Goal: Information Seeking & Learning: Learn about a topic

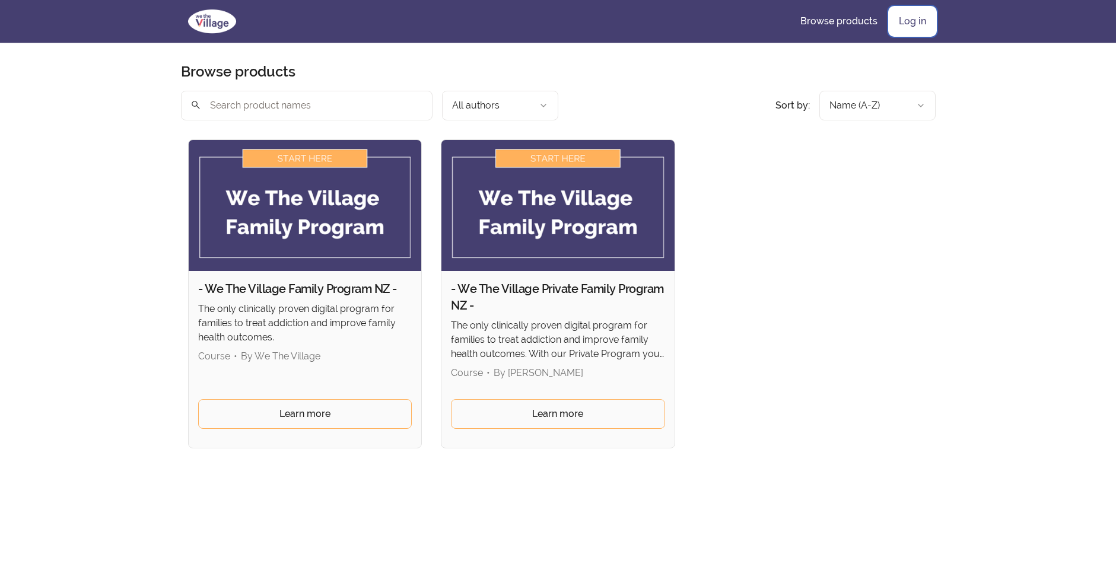
drag, startPoint x: 917, startPoint y: 15, endPoint x: 914, endPoint y: 21, distance: 6.9
click at [917, 15] on link "Log in" at bounding box center [912, 21] width 46 height 28
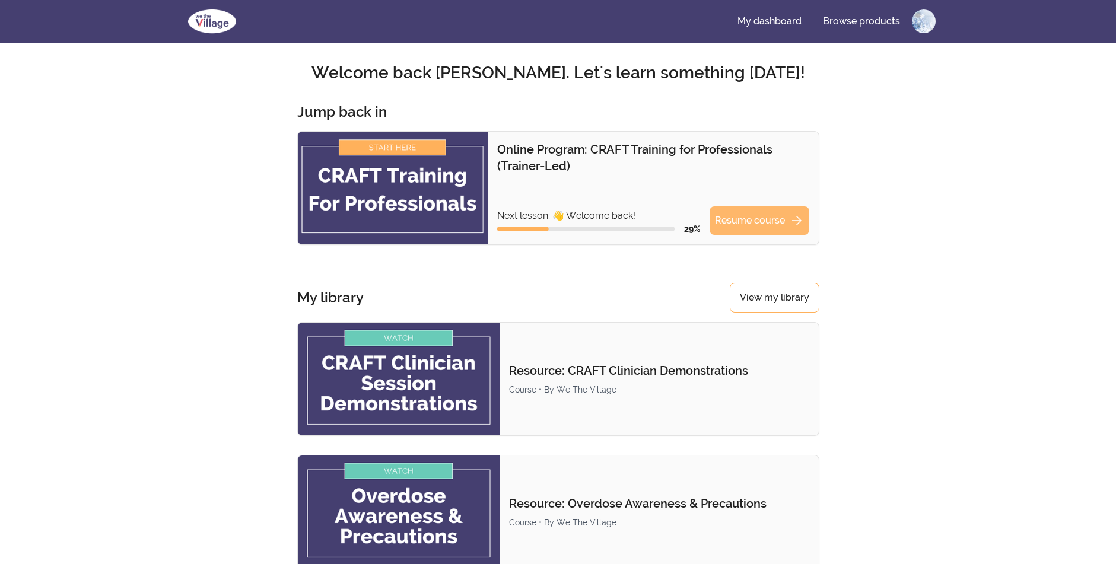
click at [770, 215] on link "Resume course arrow_forward" at bounding box center [759, 220] width 100 height 28
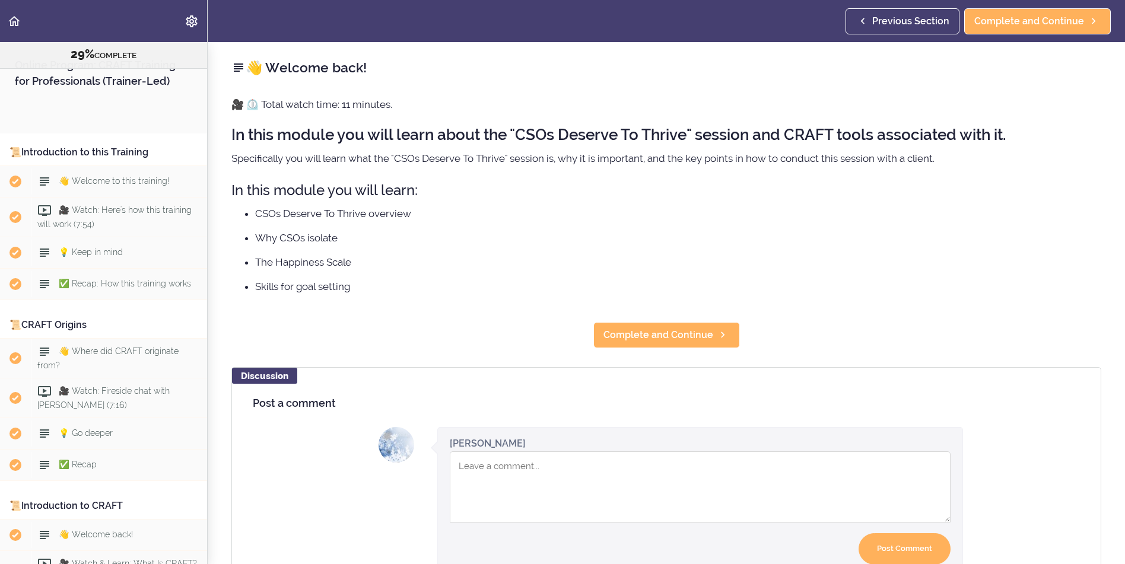
scroll to position [2470, 0]
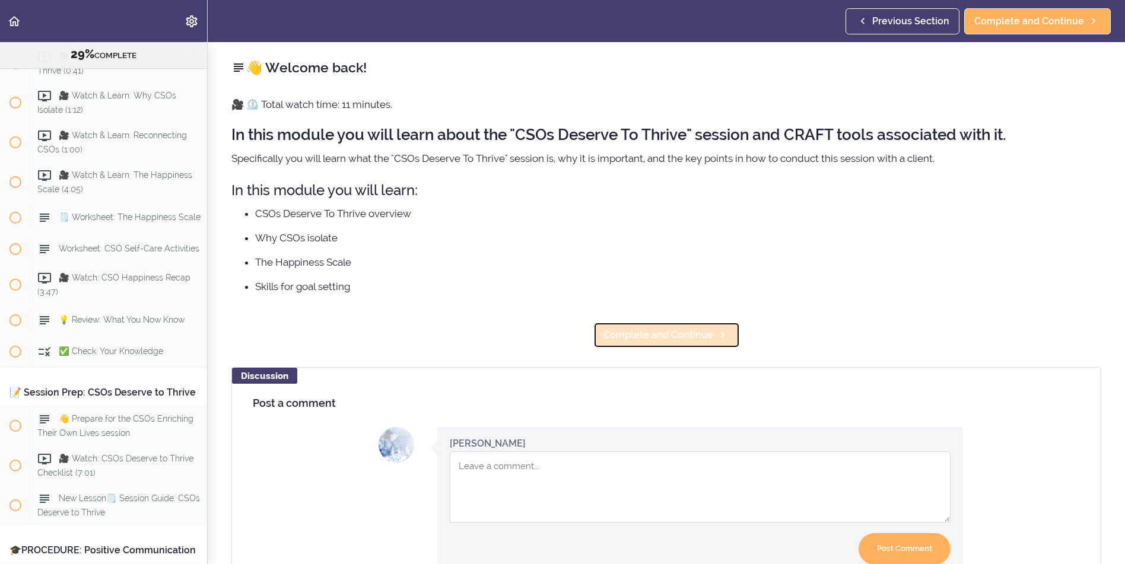
click at [673, 341] on span "Complete and Continue" at bounding box center [658, 335] width 110 height 14
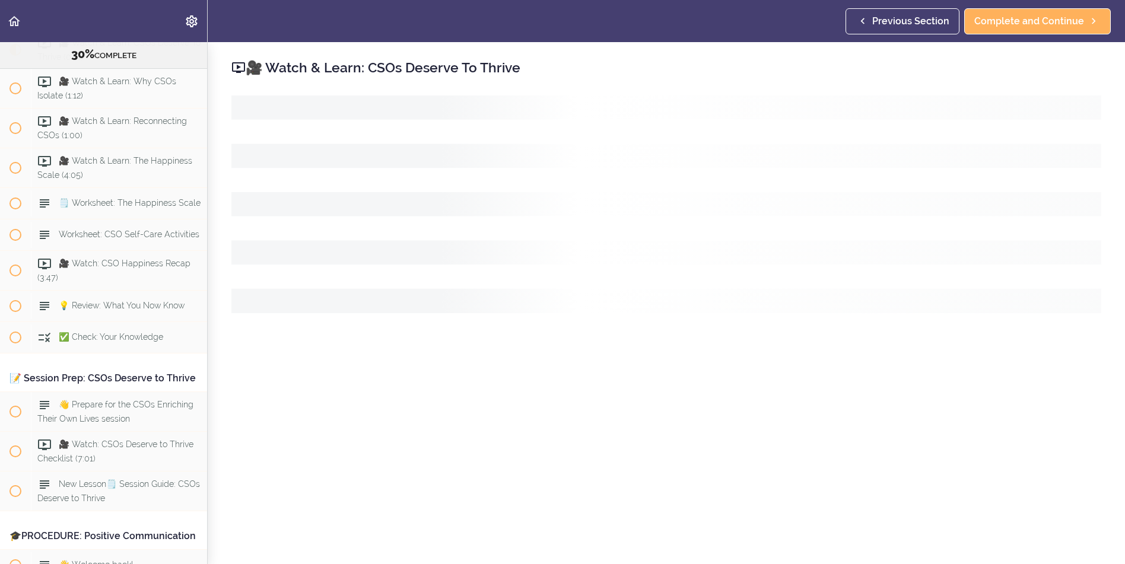
scroll to position [2487, 0]
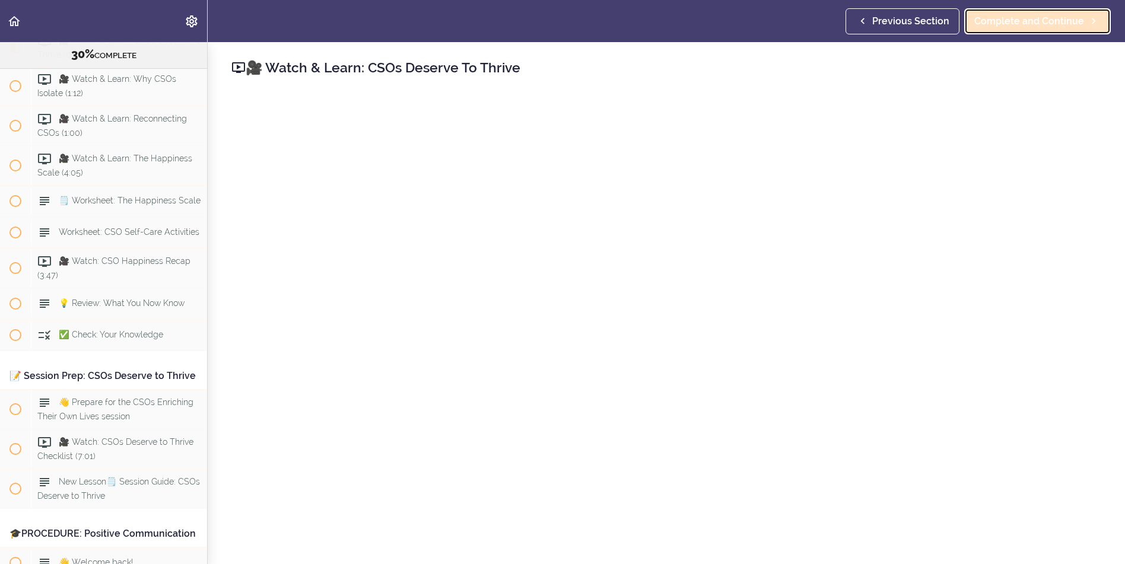
click at [1042, 21] on span "Complete and Continue" at bounding box center [1029, 21] width 110 height 14
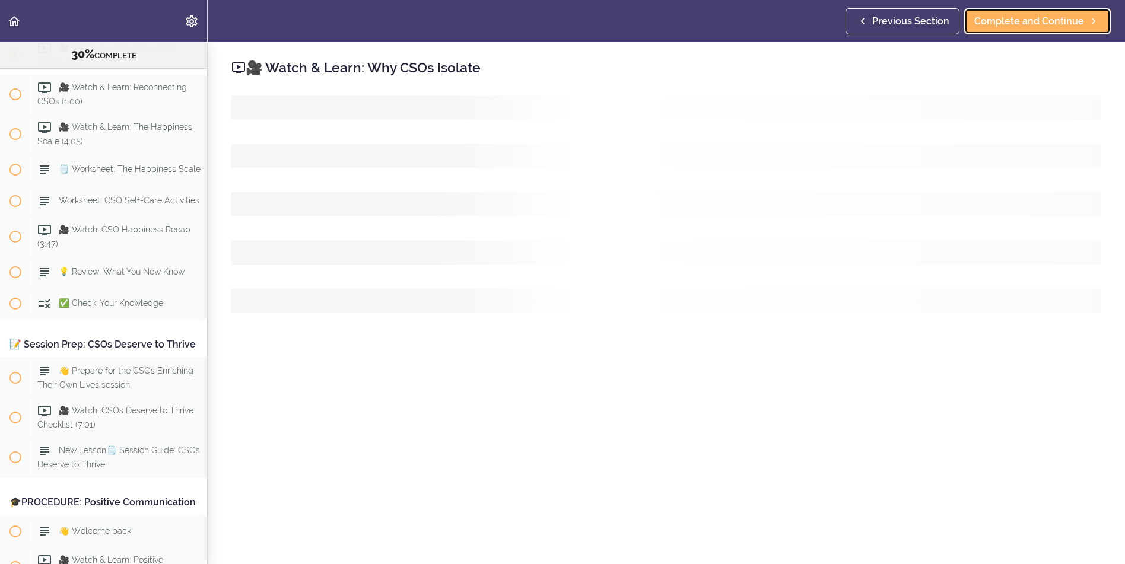
scroll to position [2526, 0]
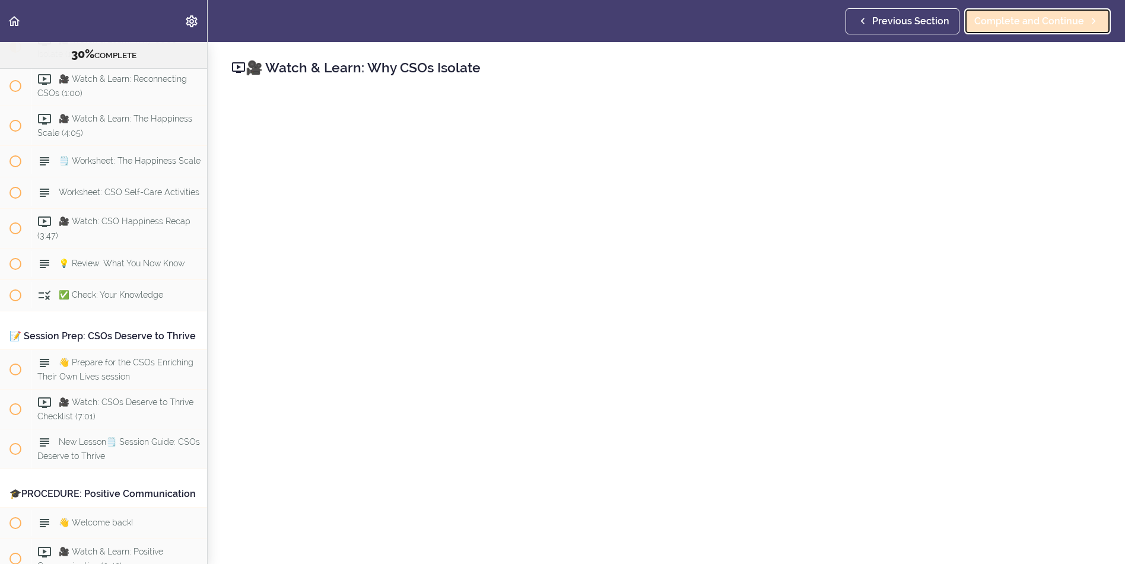
click at [1008, 23] on span "Complete and Continue" at bounding box center [1029, 21] width 110 height 14
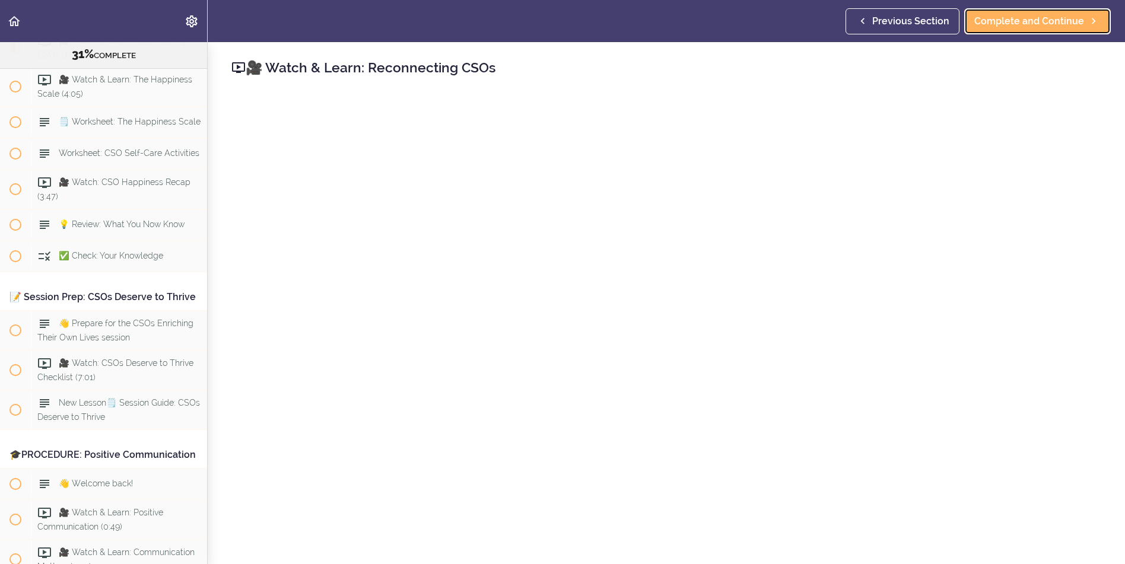
scroll to position [2566, 0]
click at [1041, 17] on span "Complete and Continue" at bounding box center [1029, 21] width 110 height 14
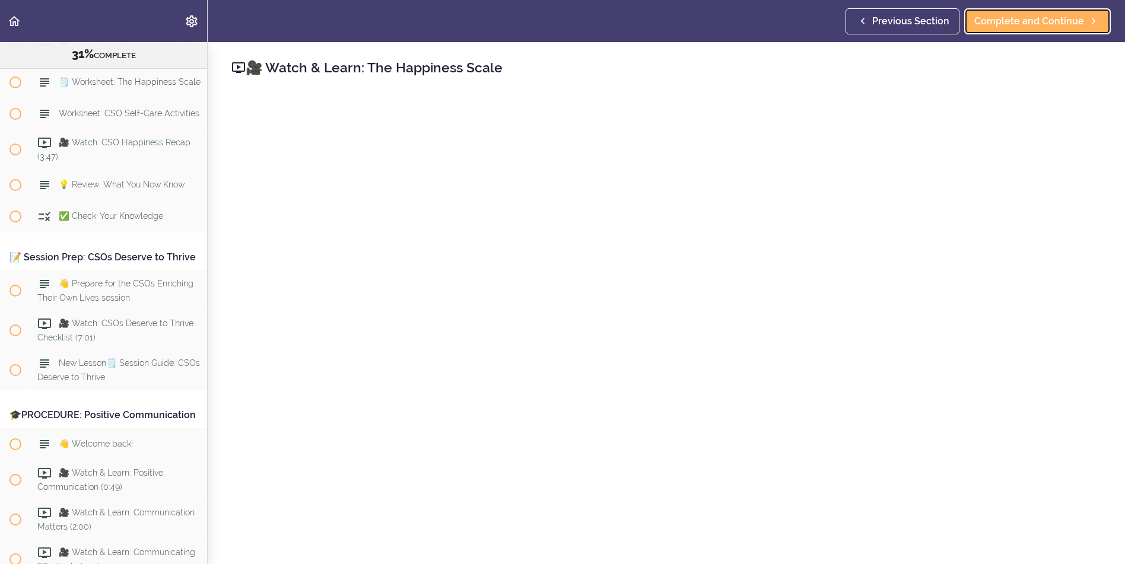
scroll to position [2606, 0]
click at [1003, 20] on span "Complete and Continue" at bounding box center [1029, 21] width 110 height 14
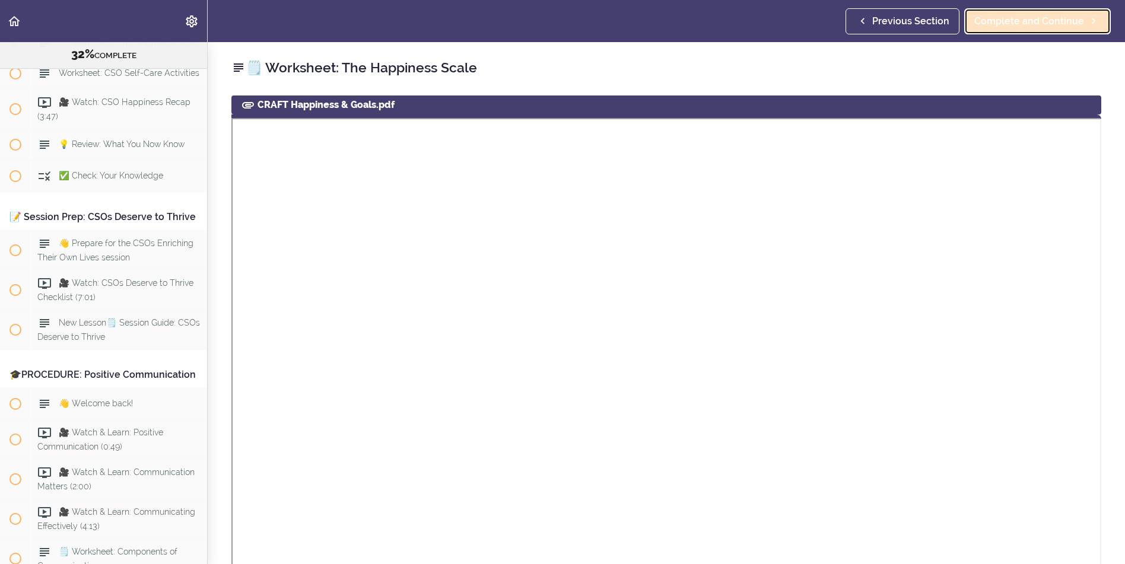
click at [1016, 15] on span "Complete and Continue" at bounding box center [1029, 21] width 110 height 14
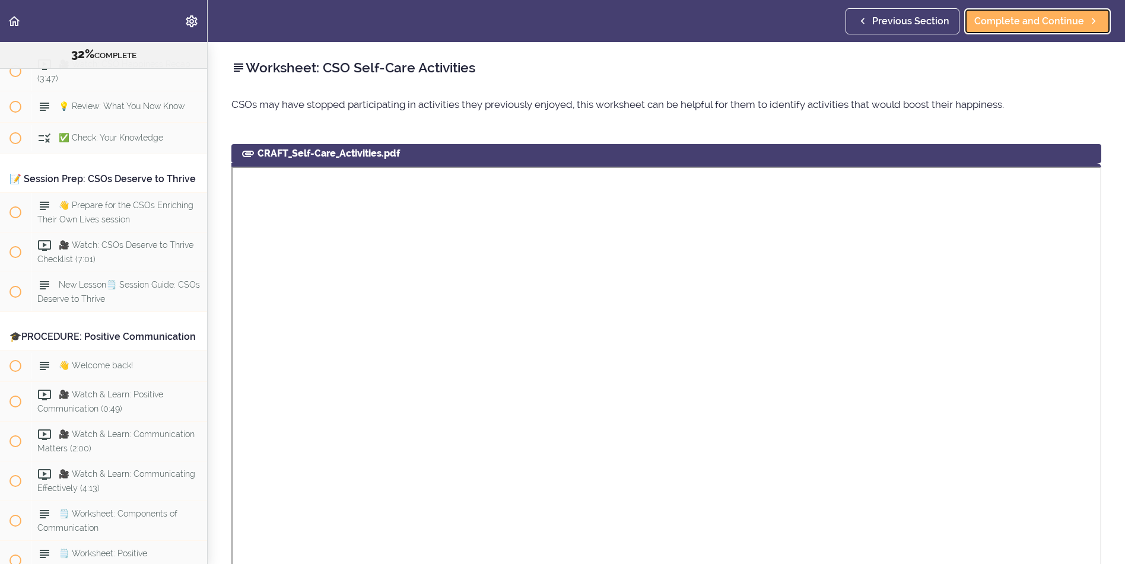
scroll to position [2685, 0]
click at [1043, 26] on span "Complete and Continue" at bounding box center [1029, 21] width 110 height 14
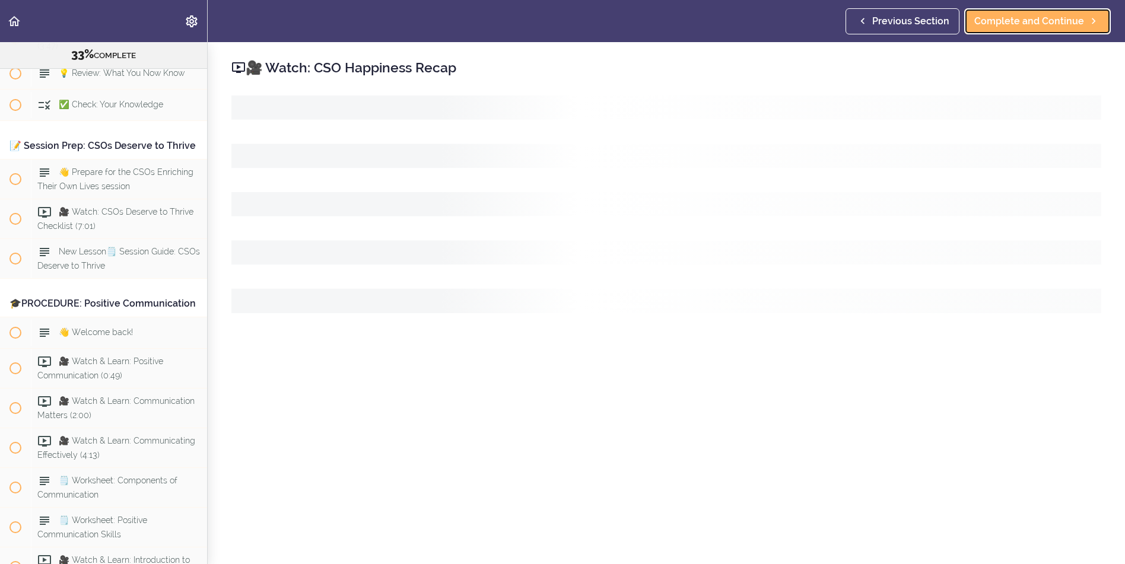
scroll to position [2725, 0]
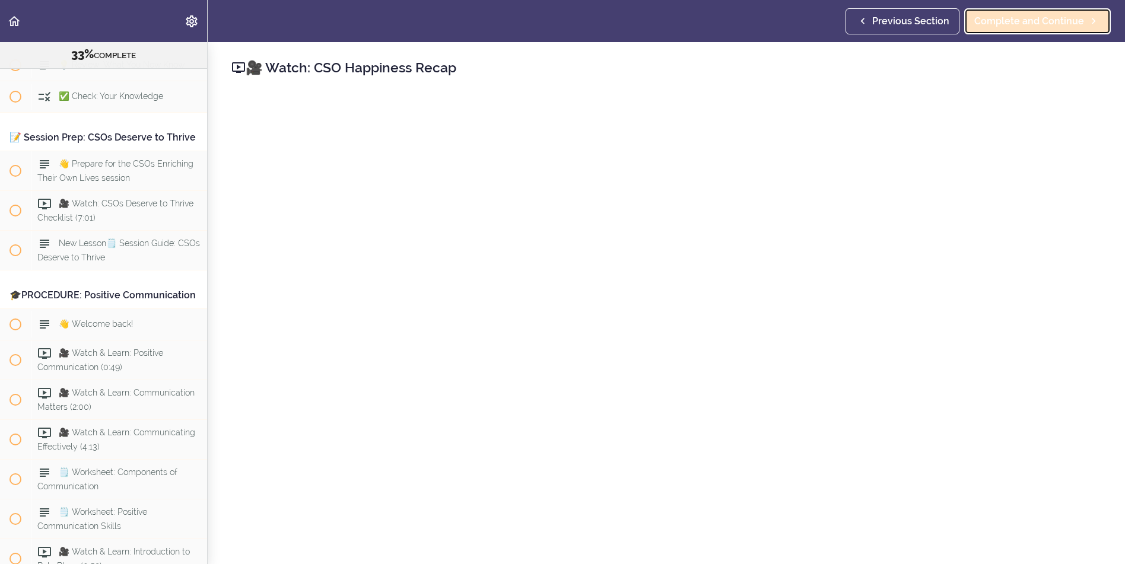
click at [1043, 26] on span "Complete and Continue" at bounding box center [1029, 21] width 110 height 14
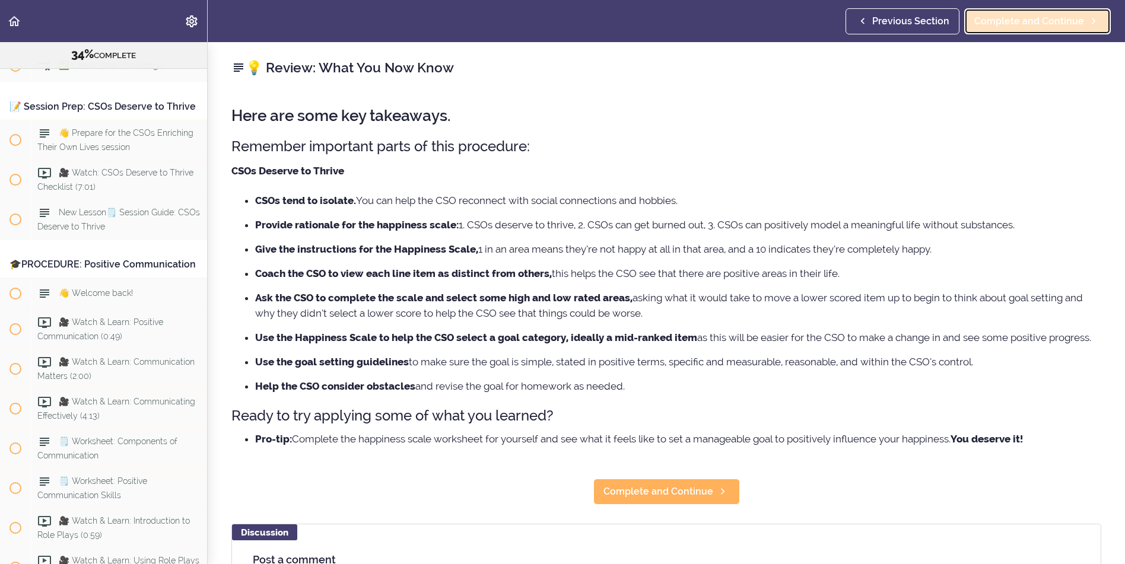
scroll to position [2765, 0]
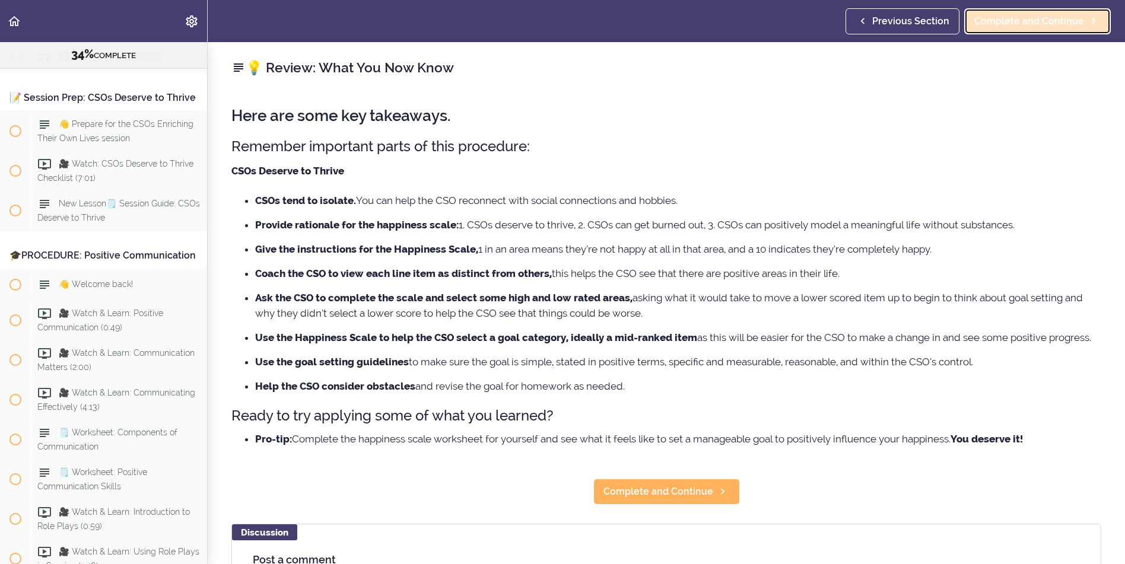
click at [981, 27] on span "Complete and Continue" at bounding box center [1029, 21] width 110 height 14
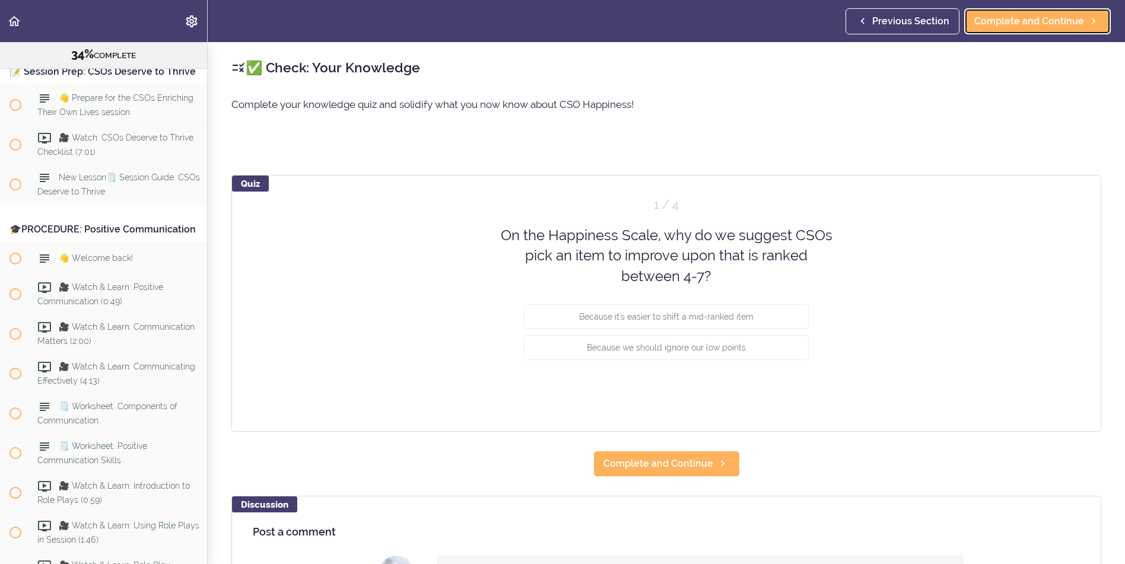
scroll to position [2796, 0]
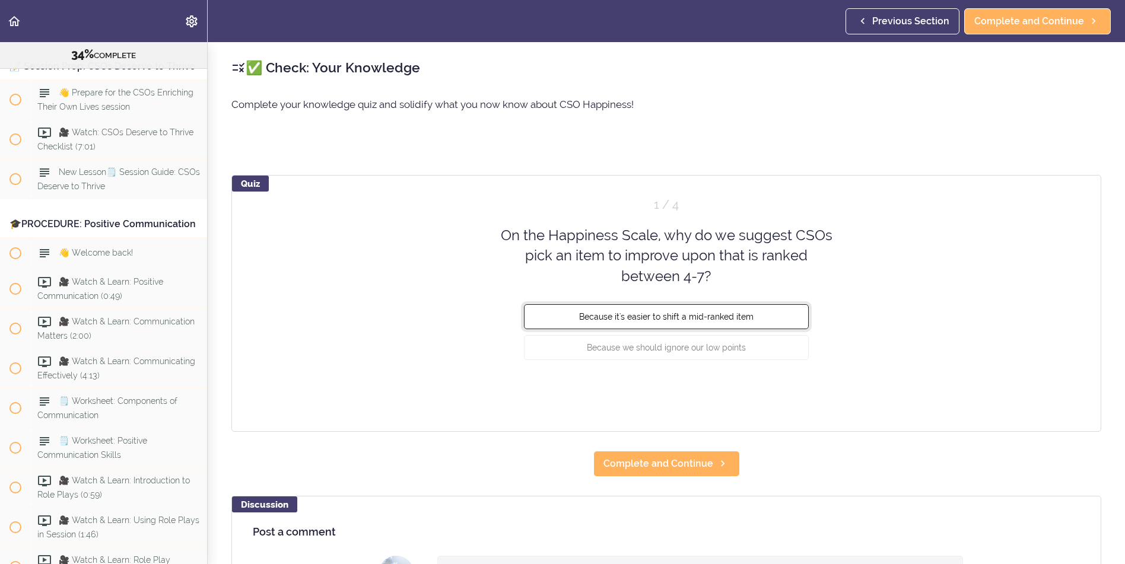
click at [651, 317] on span "Because it's easier to shift a mid-ranked item" at bounding box center [666, 316] width 174 height 9
click at [797, 388] on button "Check" at bounding box center [785, 392] width 47 height 17
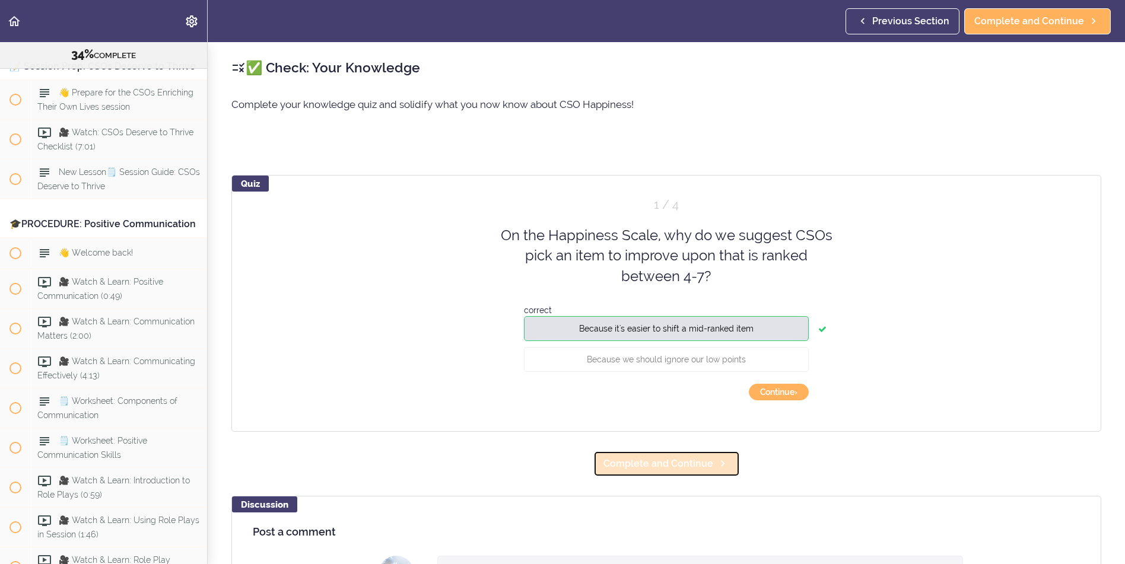
click at [680, 456] on link "Complete and Continue" at bounding box center [666, 464] width 147 height 26
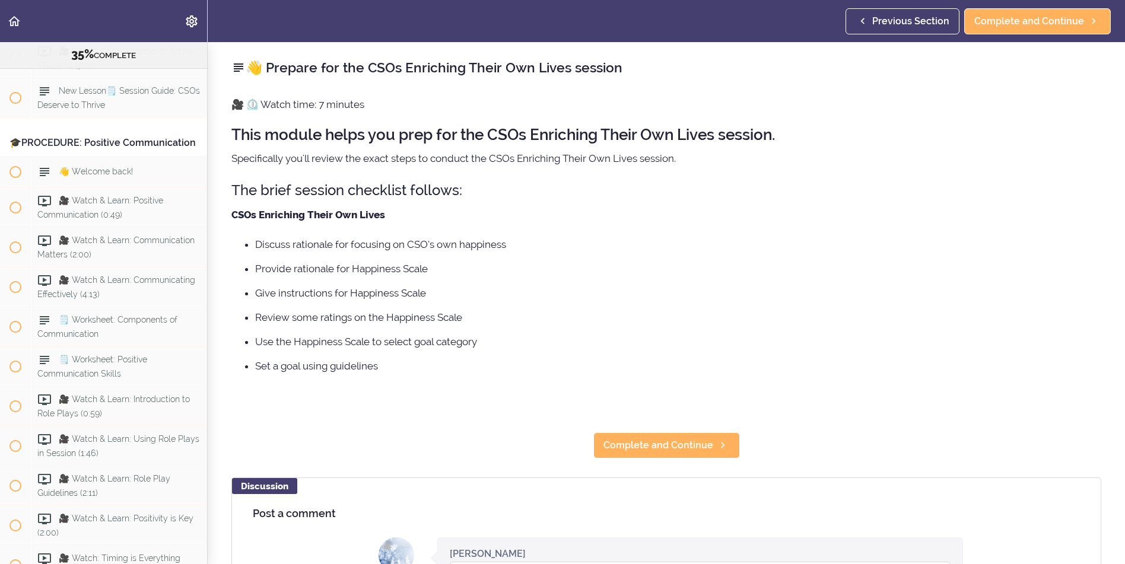
scroll to position [2881, 0]
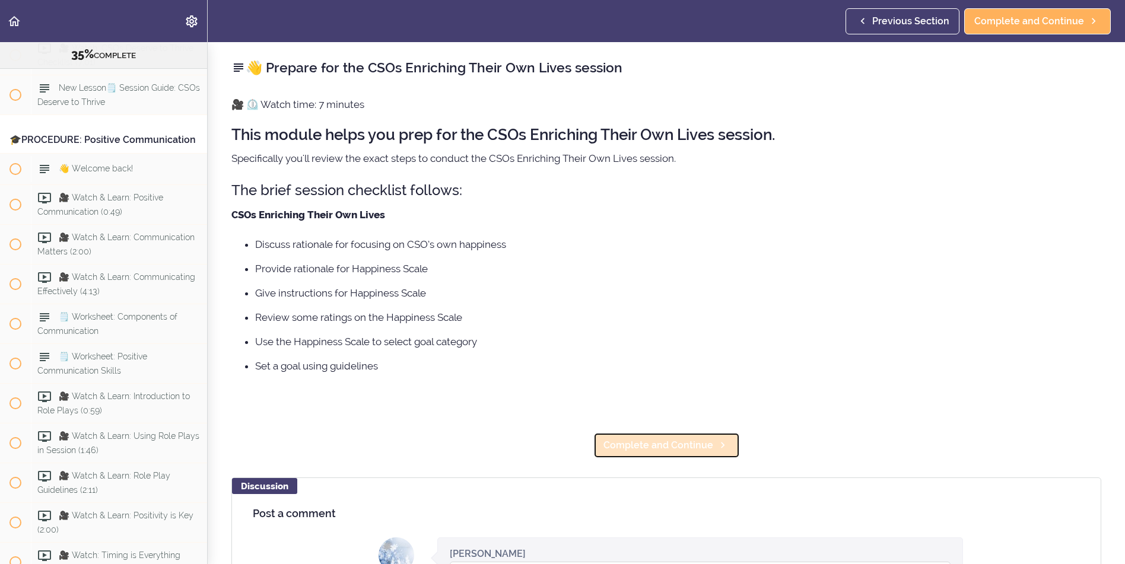
click at [689, 446] on span "Complete and Continue" at bounding box center [658, 445] width 110 height 14
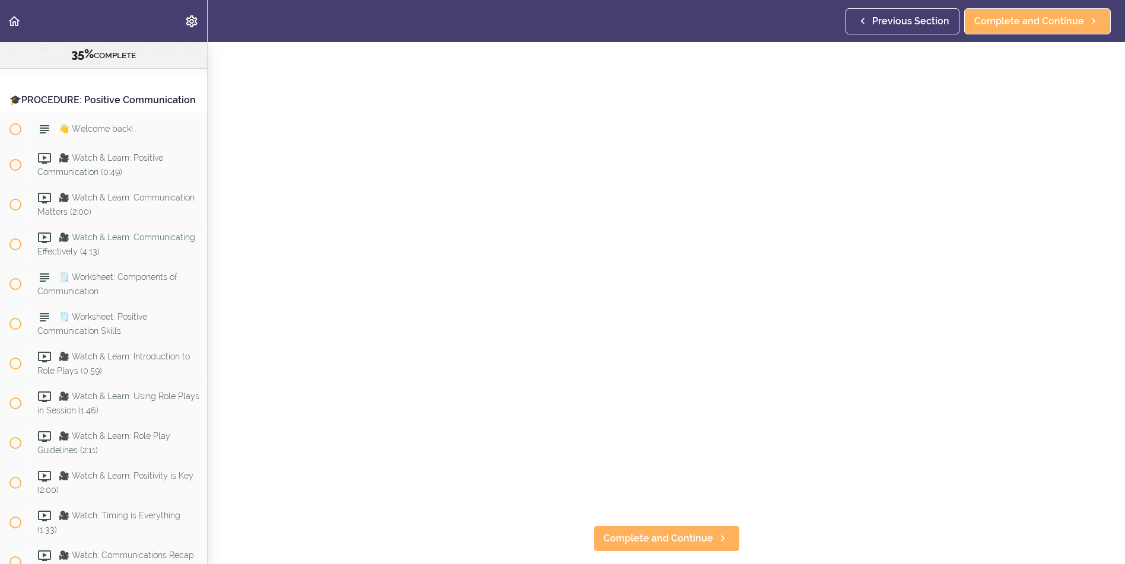
scroll to position [59, 0]
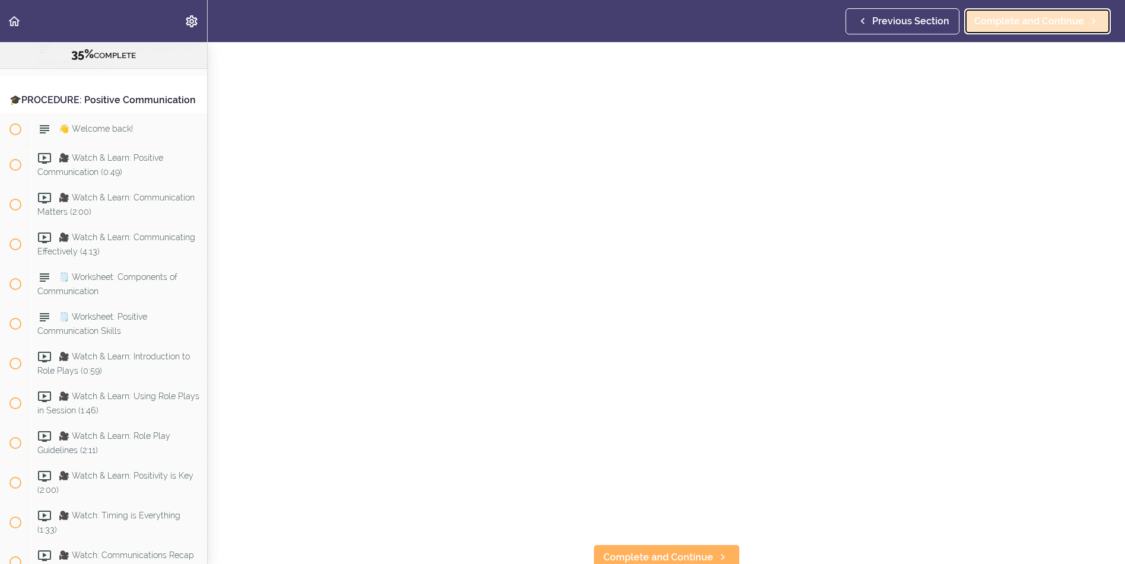
click at [1038, 21] on span "Complete and Continue" at bounding box center [1029, 21] width 110 height 14
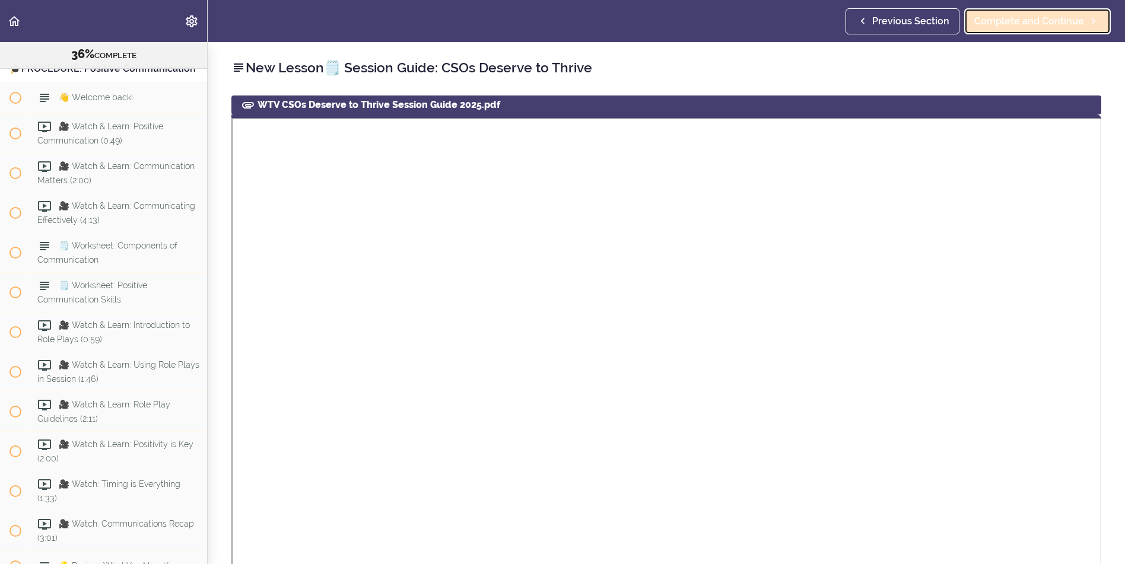
scroll to position [2960, 0]
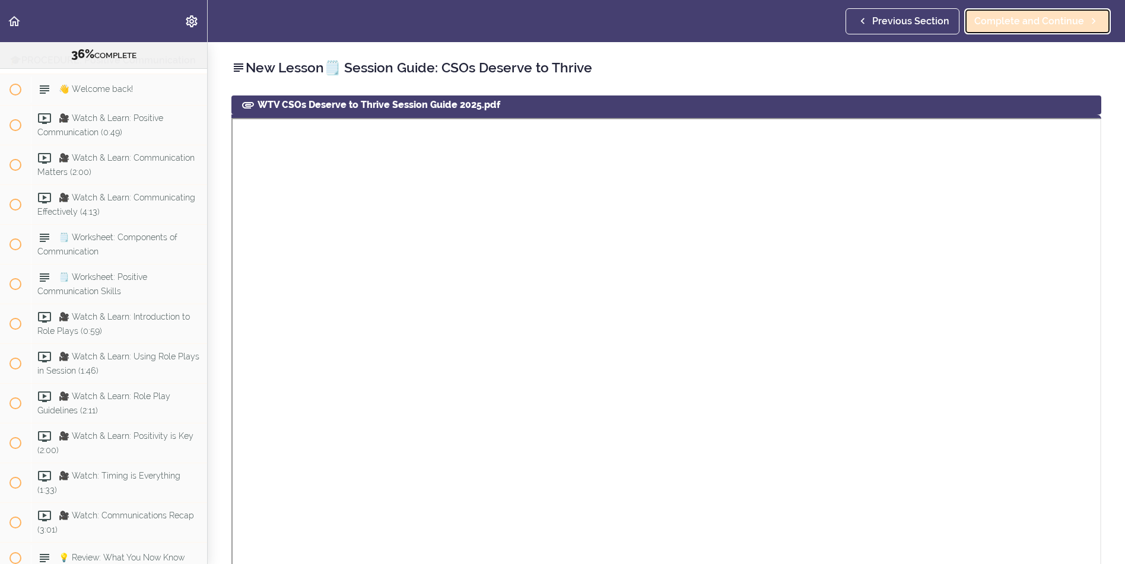
click at [1052, 18] on span "Complete and Continue" at bounding box center [1029, 21] width 110 height 14
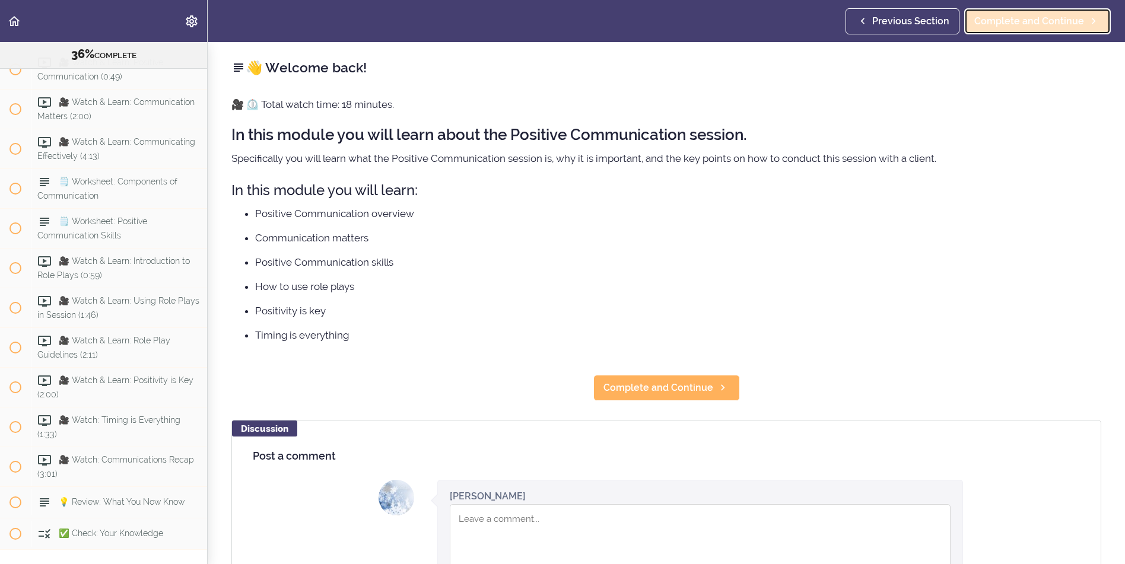
scroll to position [3053, 0]
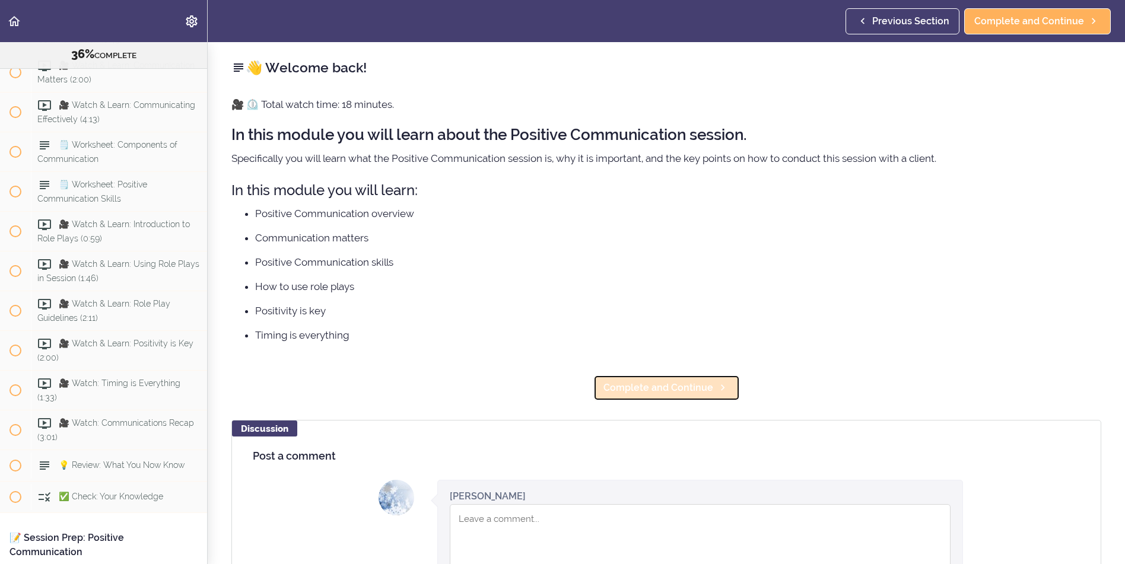
click at [657, 390] on span "Complete and Continue" at bounding box center [658, 388] width 110 height 14
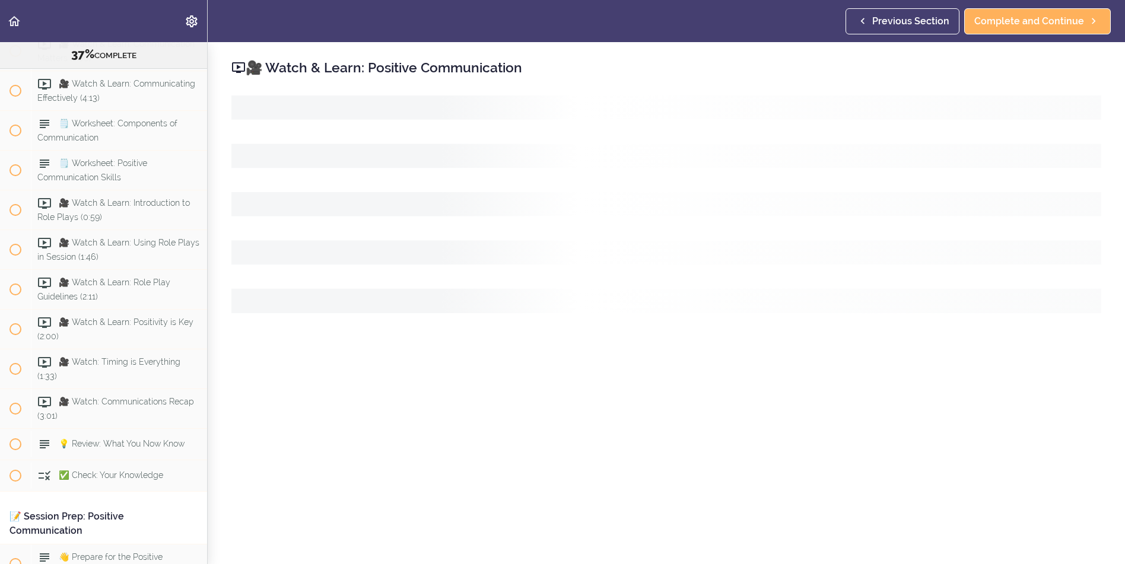
scroll to position [3084, 0]
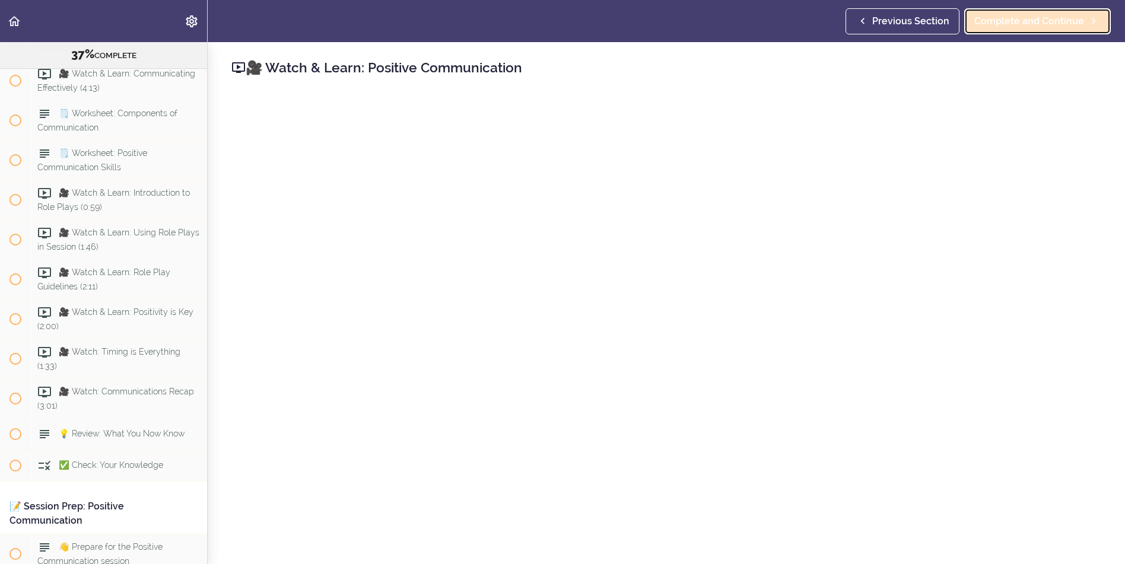
click at [1027, 24] on span "Complete and Continue" at bounding box center [1029, 21] width 110 height 14
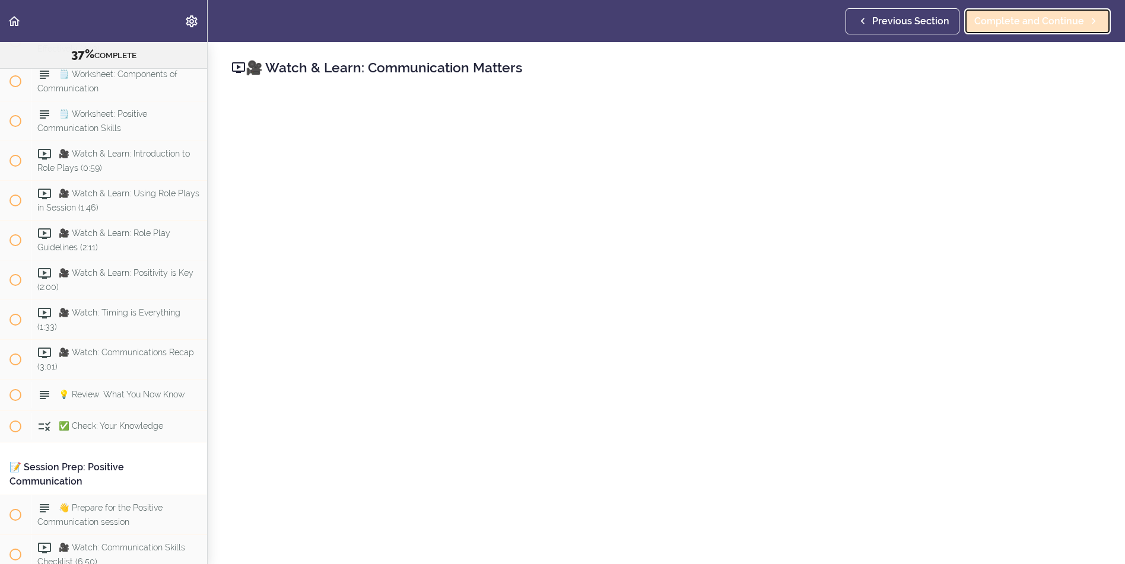
scroll to position [3124, 0]
click at [996, 27] on span "Complete and Continue" at bounding box center [1029, 21] width 110 height 14
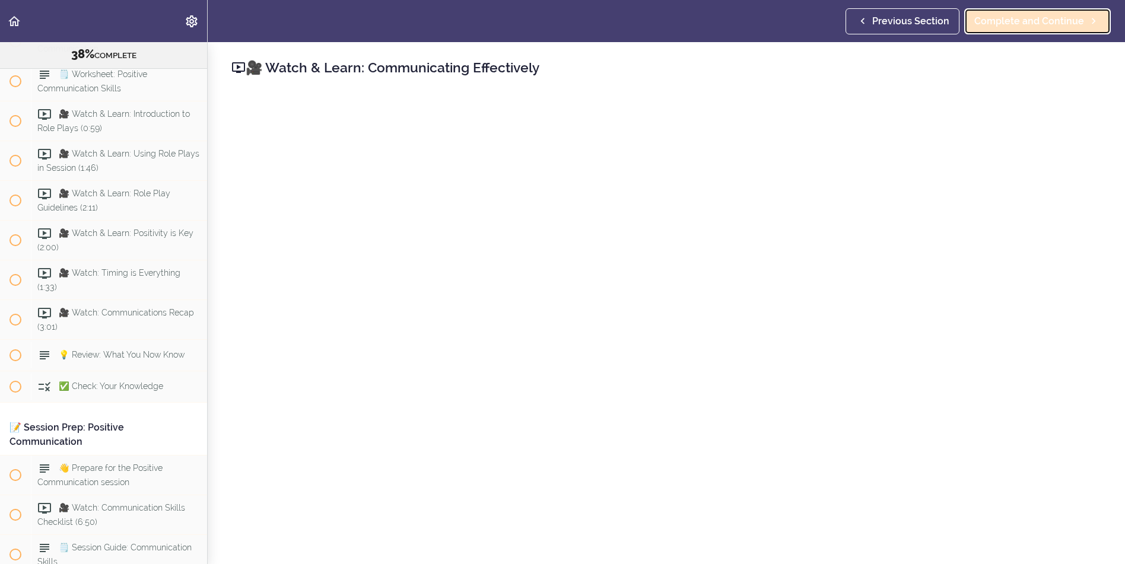
scroll to position [3164, 0]
click at [1025, 24] on span "Complete and Continue" at bounding box center [1029, 21] width 110 height 14
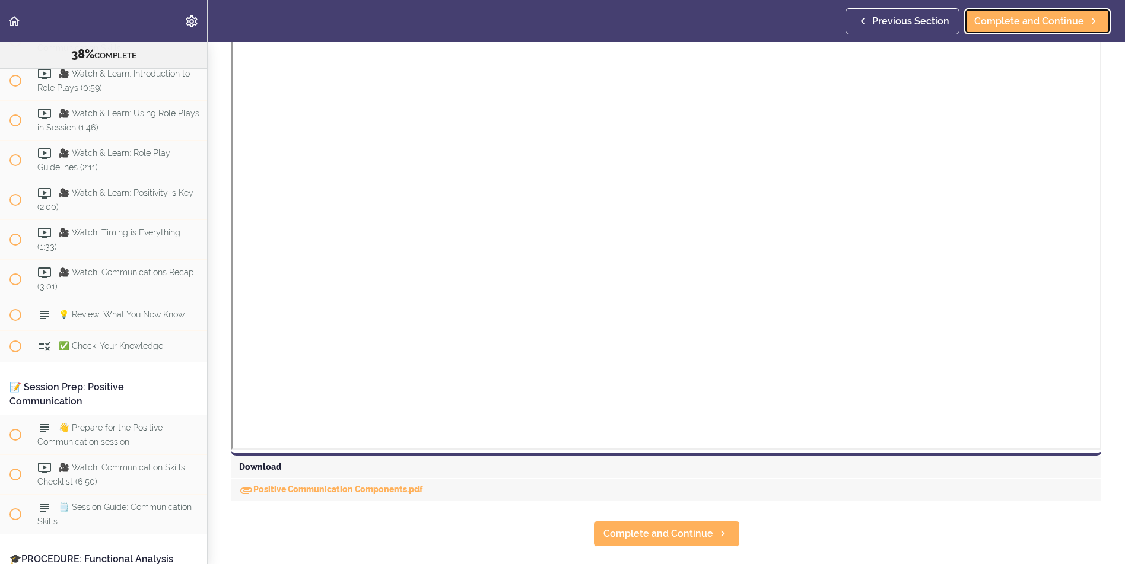
scroll to position [119, 0]
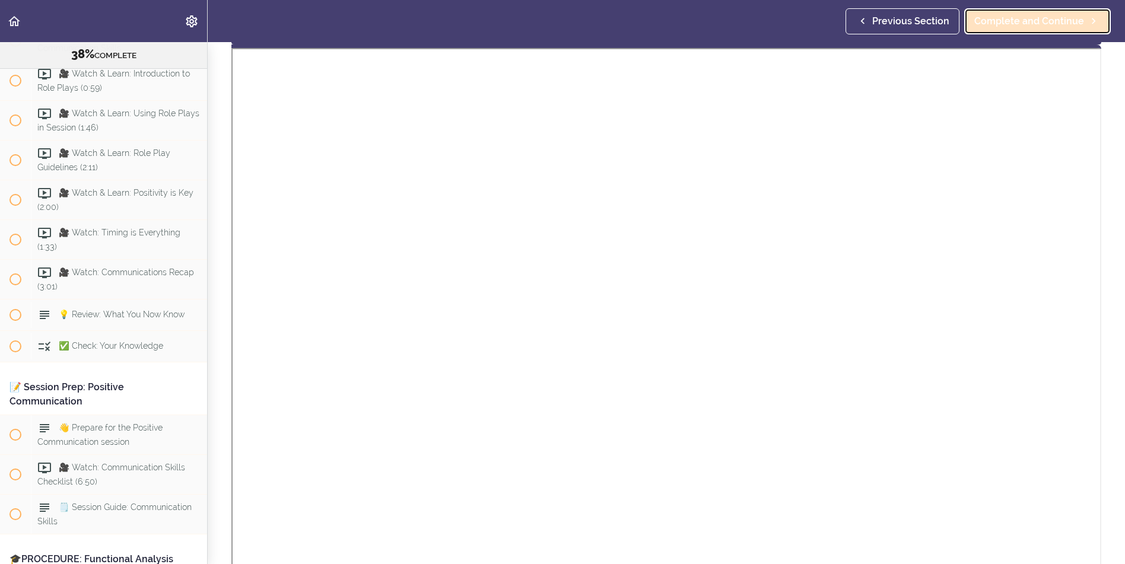
click at [1021, 22] on span "Complete and Continue" at bounding box center [1029, 21] width 110 height 14
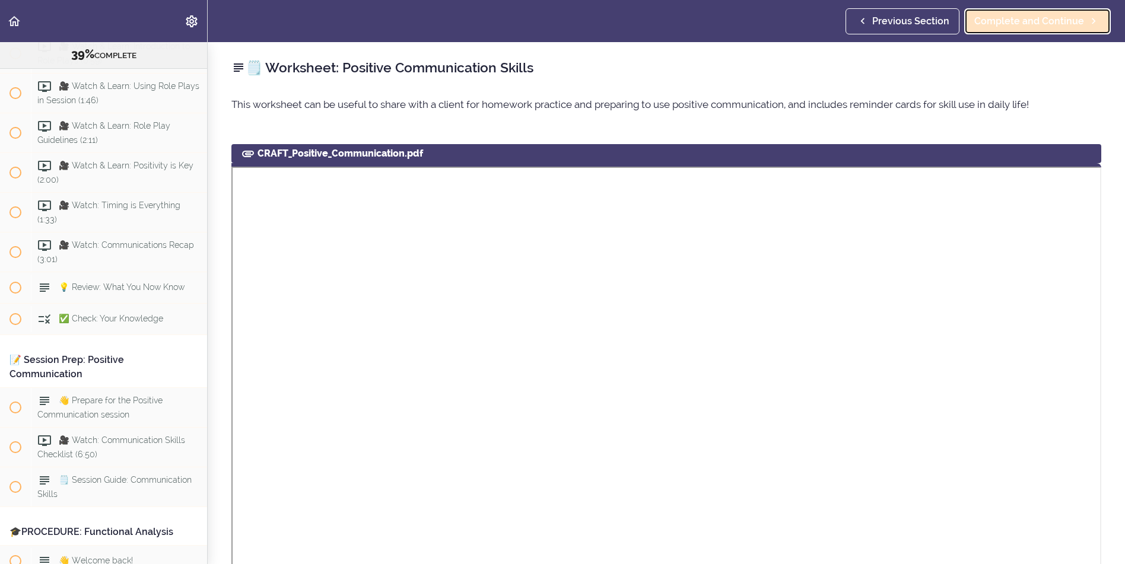
scroll to position [3243, 0]
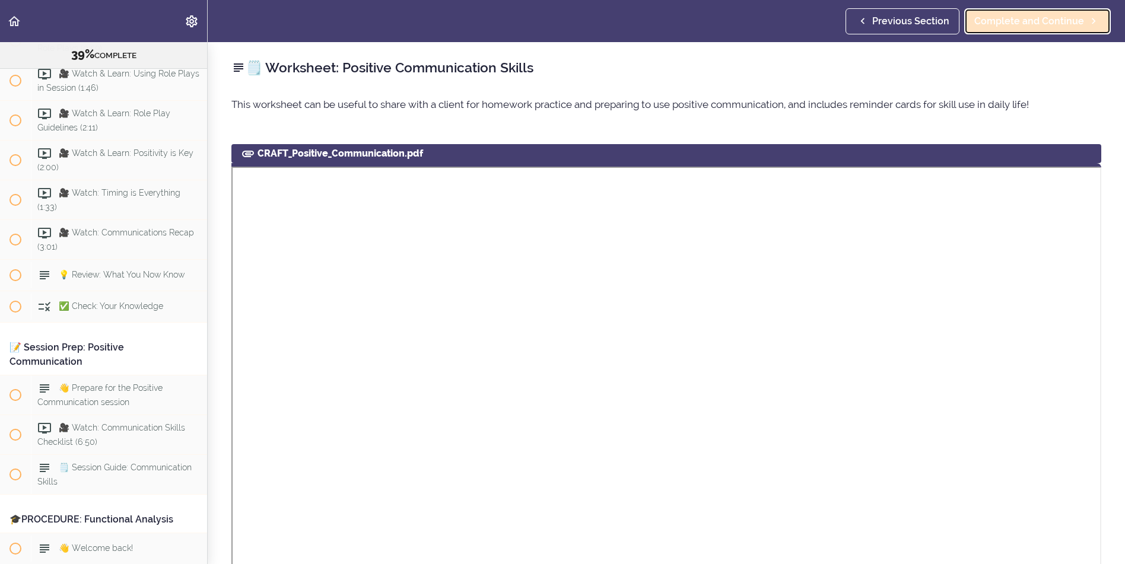
click at [1052, 23] on span "Complete and Continue" at bounding box center [1029, 21] width 110 height 14
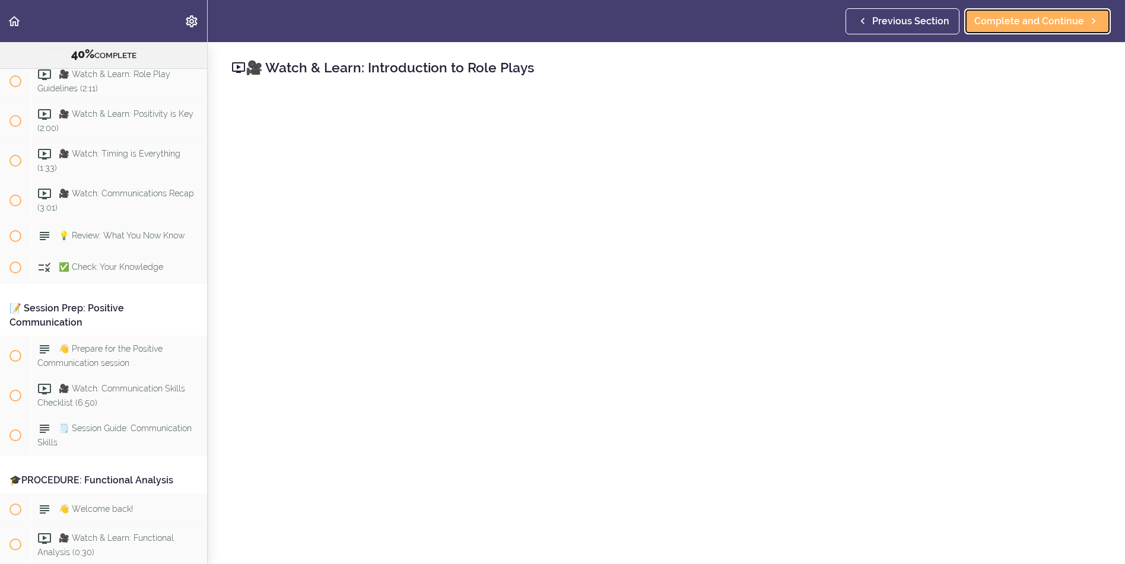
scroll to position [3283, 0]
click at [1054, 18] on span "Complete and Continue" at bounding box center [1029, 21] width 110 height 14
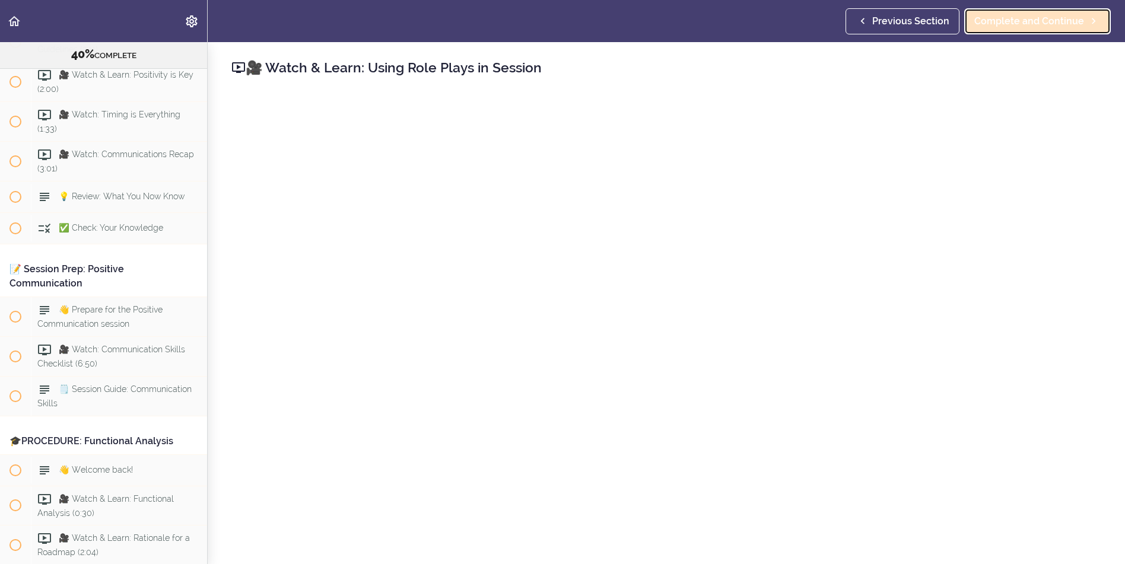
scroll to position [3323, 0]
click at [1035, 17] on span "Complete and Continue" at bounding box center [1029, 21] width 110 height 14
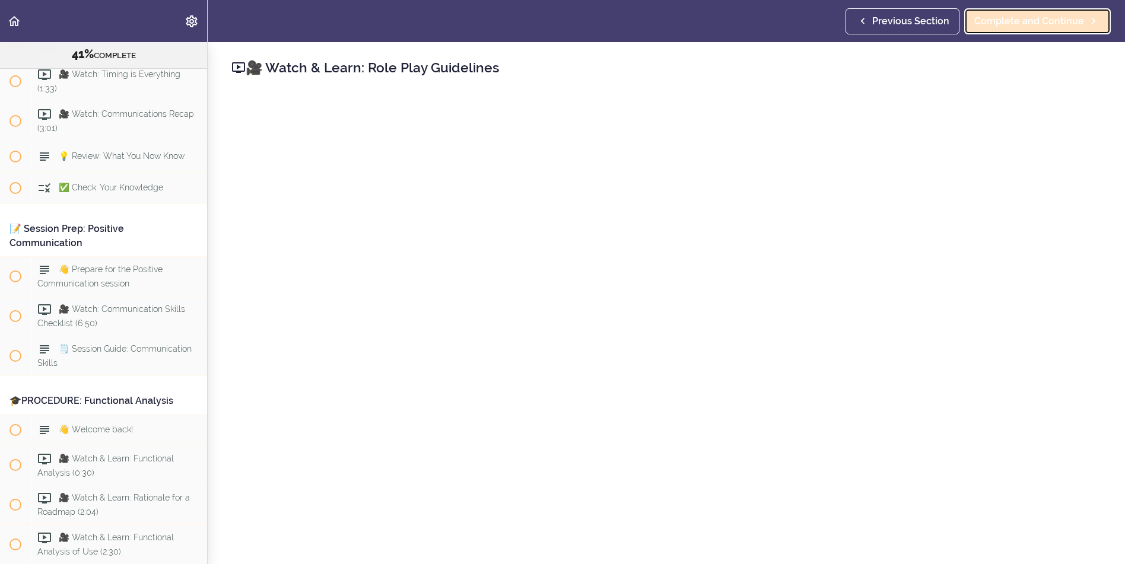
scroll to position [3362, 0]
click at [1038, 21] on span "Complete and Continue" at bounding box center [1029, 21] width 110 height 14
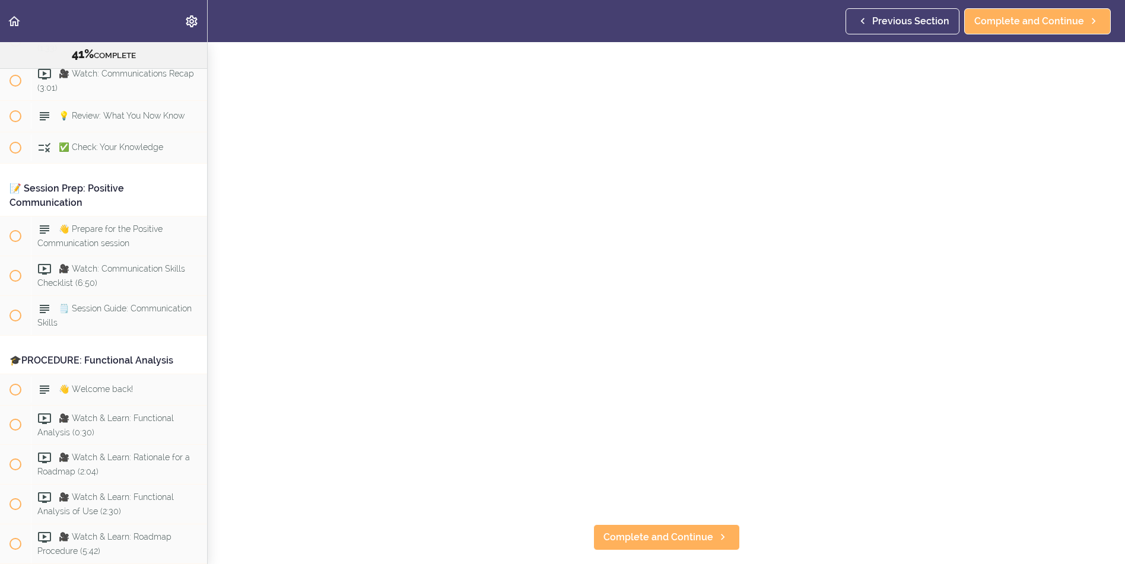
scroll to position [59, 0]
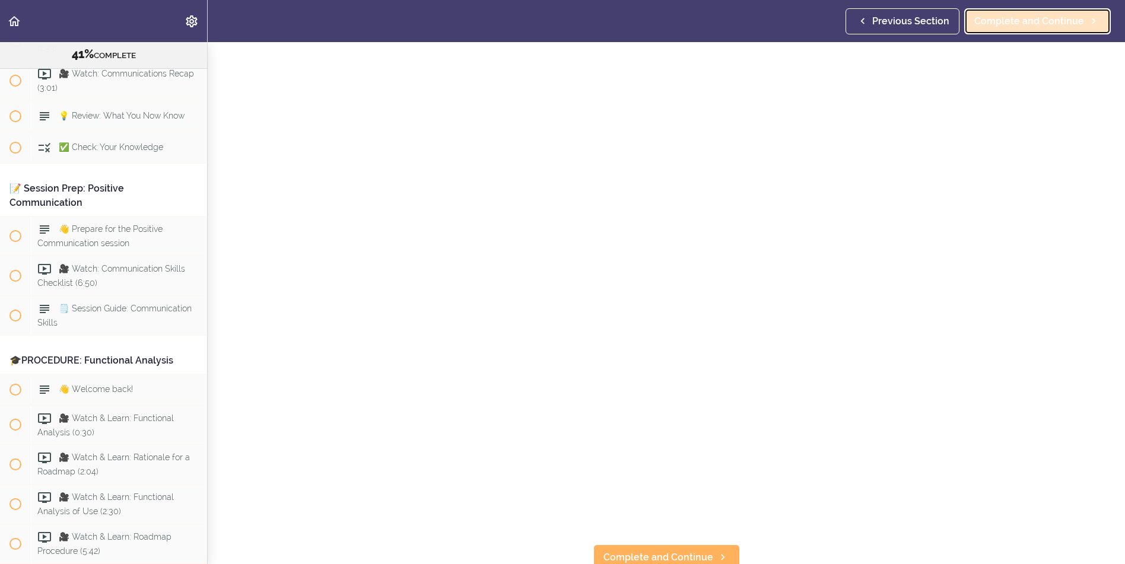
click at [1021, 27] on span "Complete and Continue" at bounding box center [1029, 21] width 110 height 14
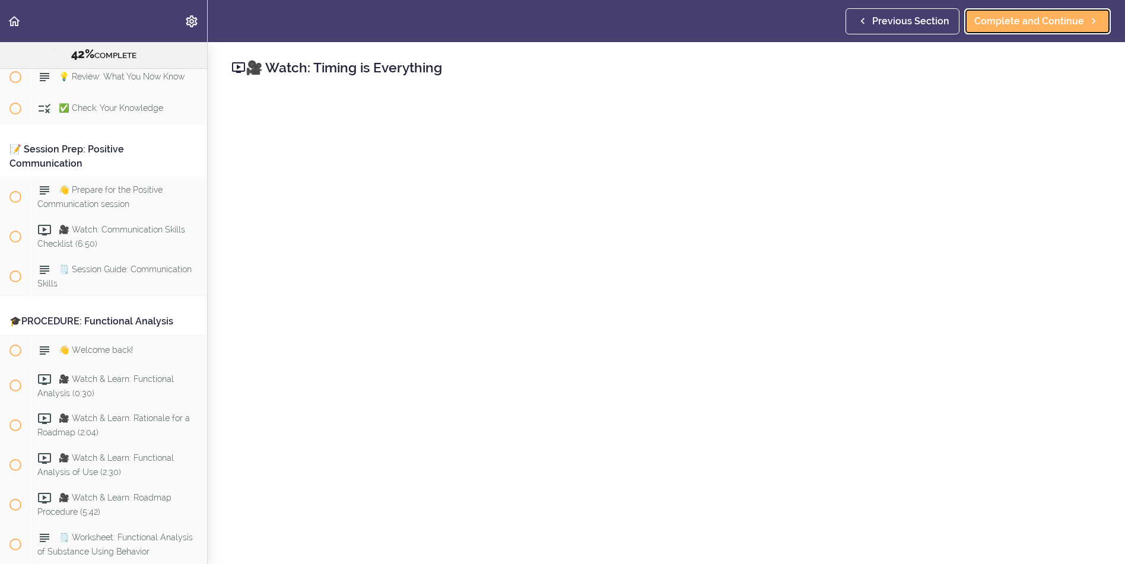
scroll to position [3442, 0]
click at [1098, 44] on div "🎥 Watch: Timing is Everything Complete and Continue Discussion Post a comment I…" at bounding box center [666, 303] width 917 height 522
click at [1020, 20] on span "Complete and Continue" at bounding box center [1029, 21] width 110 height 14
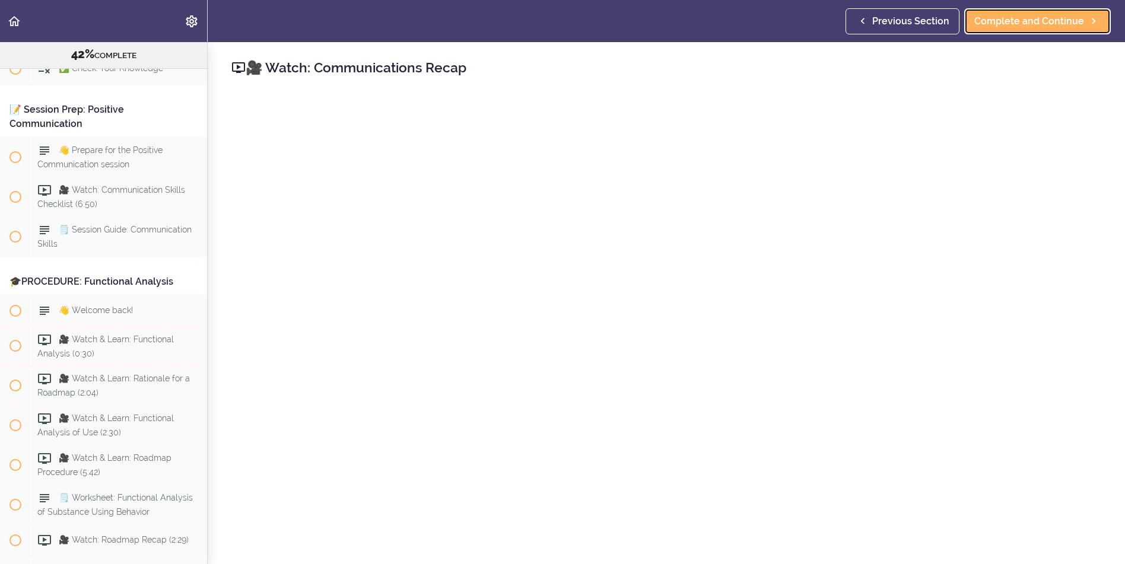
scroll to position [3482, 0]
click at [1036, 22] on span "Complete and Continue" at bounding box center [1029, 21] width 110 height 14
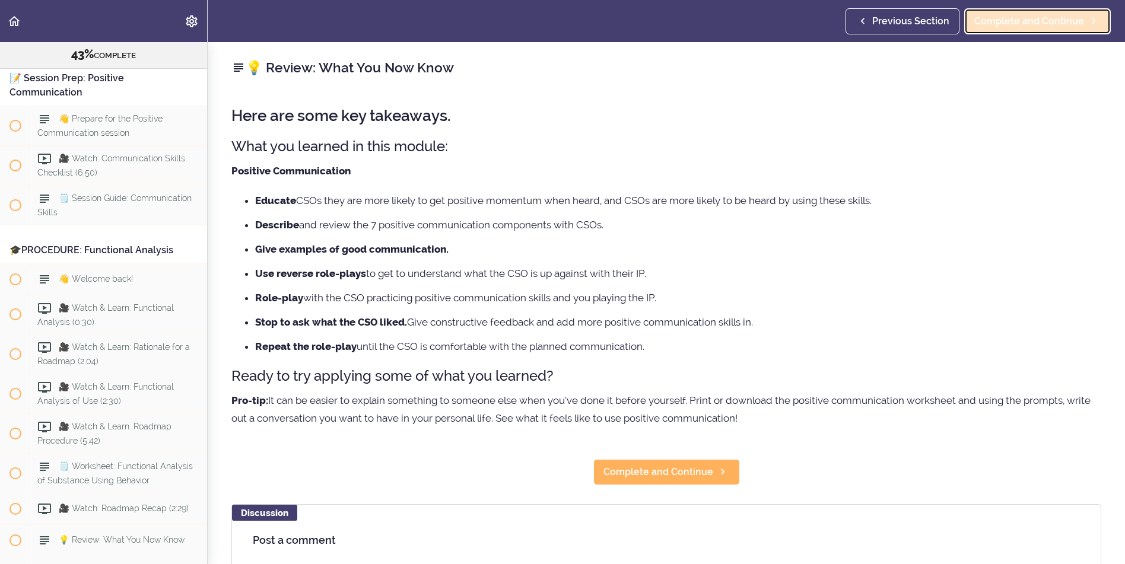
scroll to position [3521, 0]
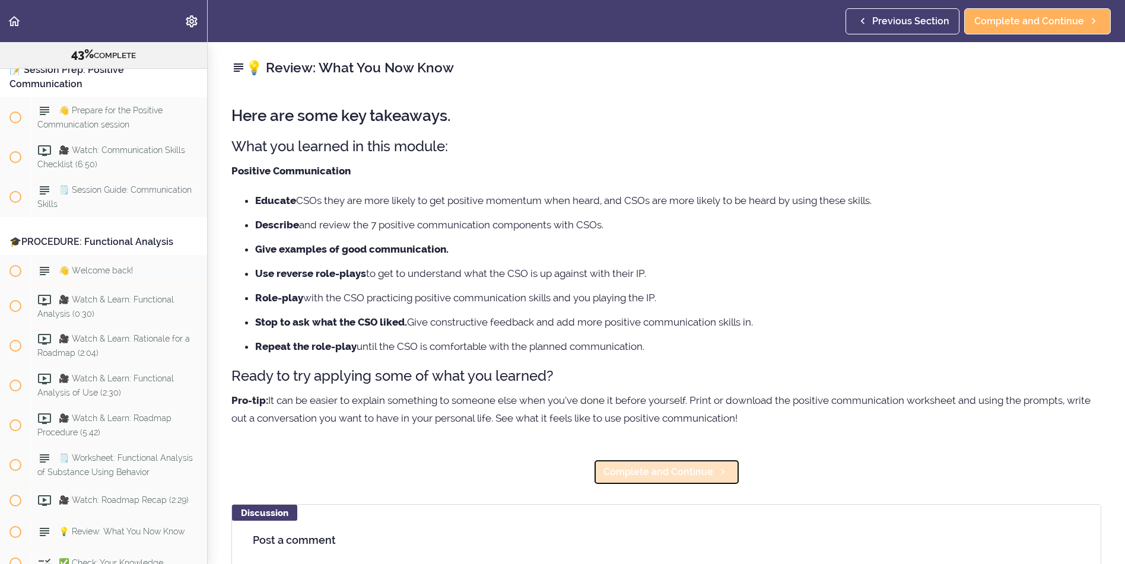
click at [688, 472] on span "Complete and Continue" at bounding box center [658, 472] width 110 height 14
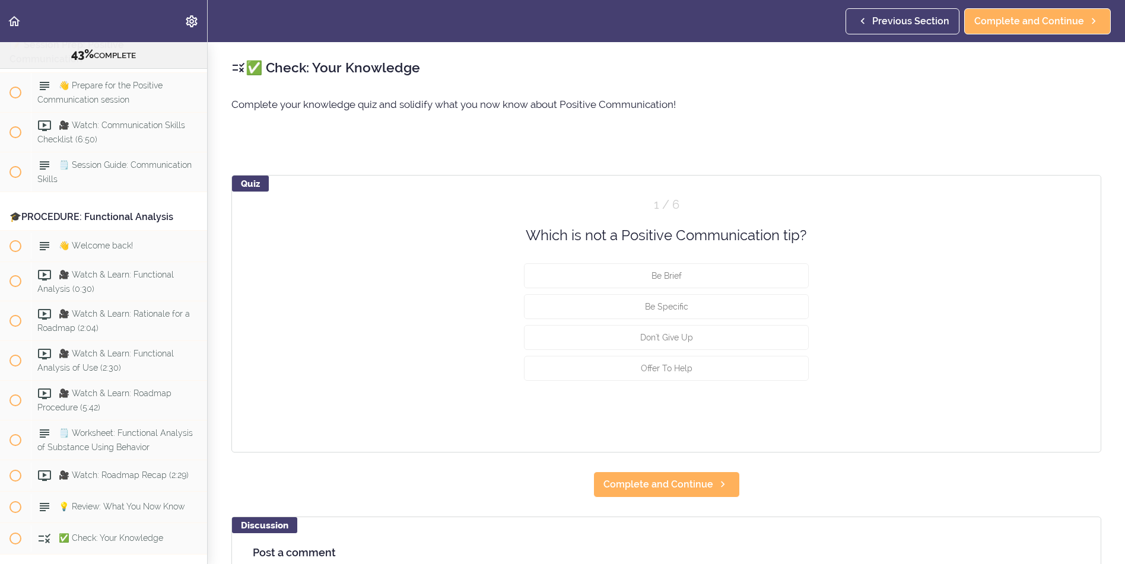
scroll to position [3552, 0]
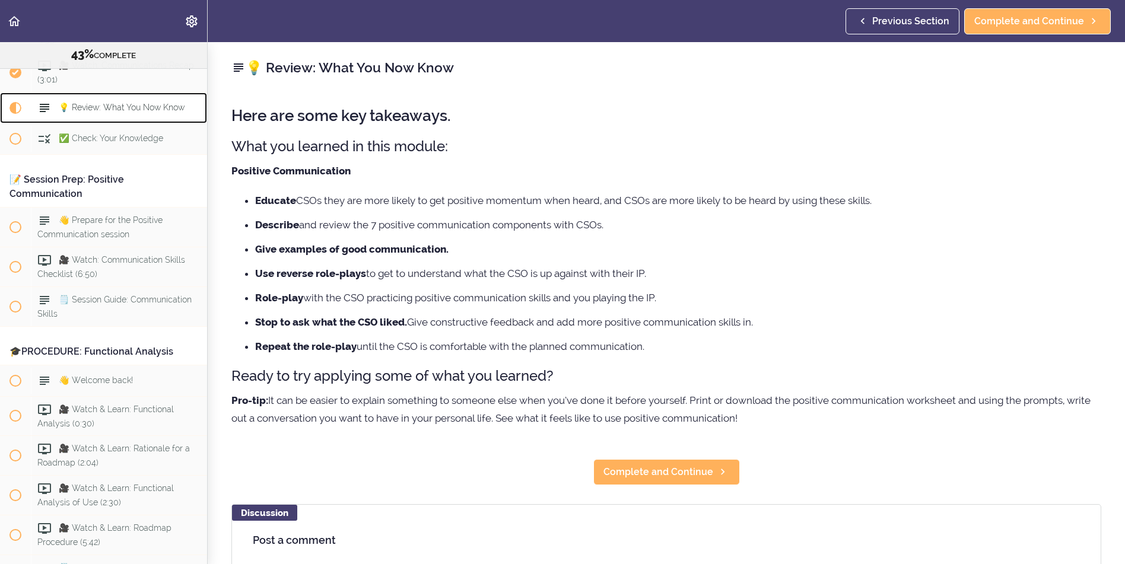
scroll to position [3402, 0]
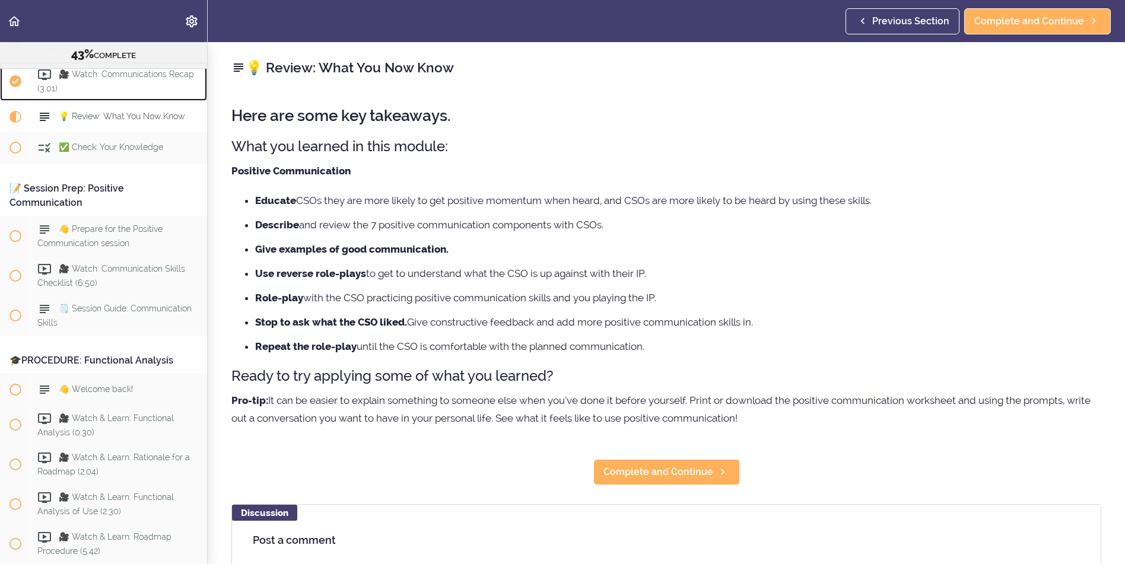
click at [112, 93] on span "🎥 Watch: Communications Recap (3:01)" at bounding box center [115, 80] width 157 height 23
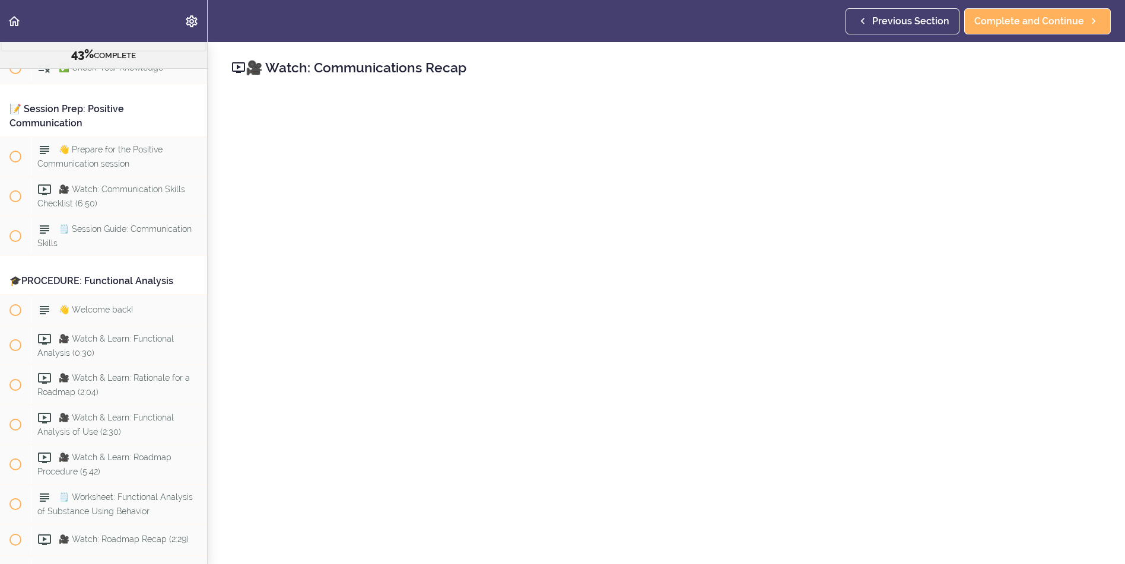
click at [97, 41] on span "💡 Review: What You Now Know" at bounding box center [122, 35] width 126 height 9
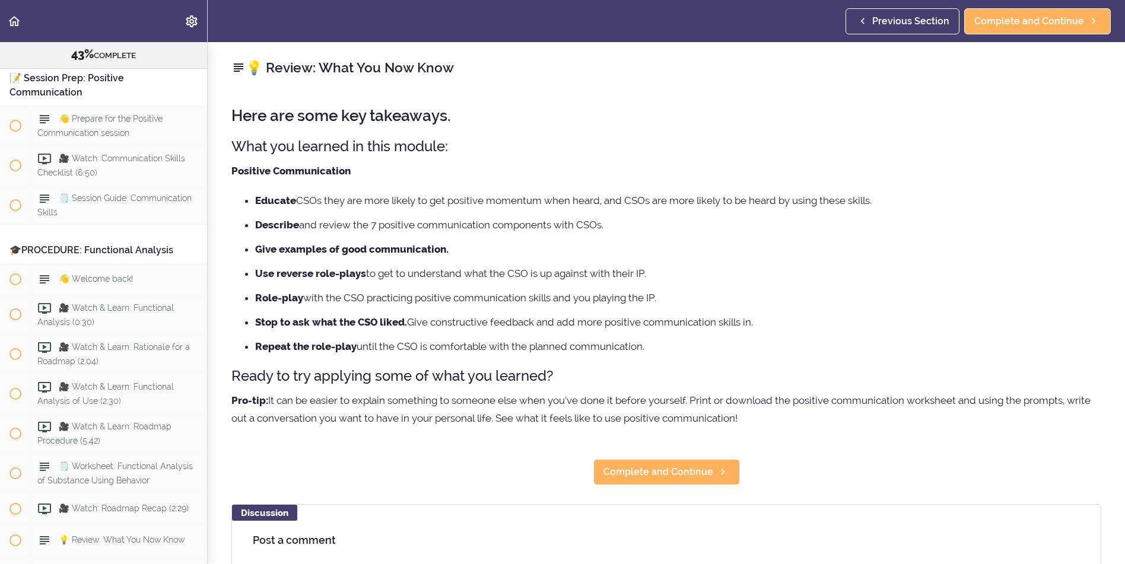
scroll to position [3521, 0]
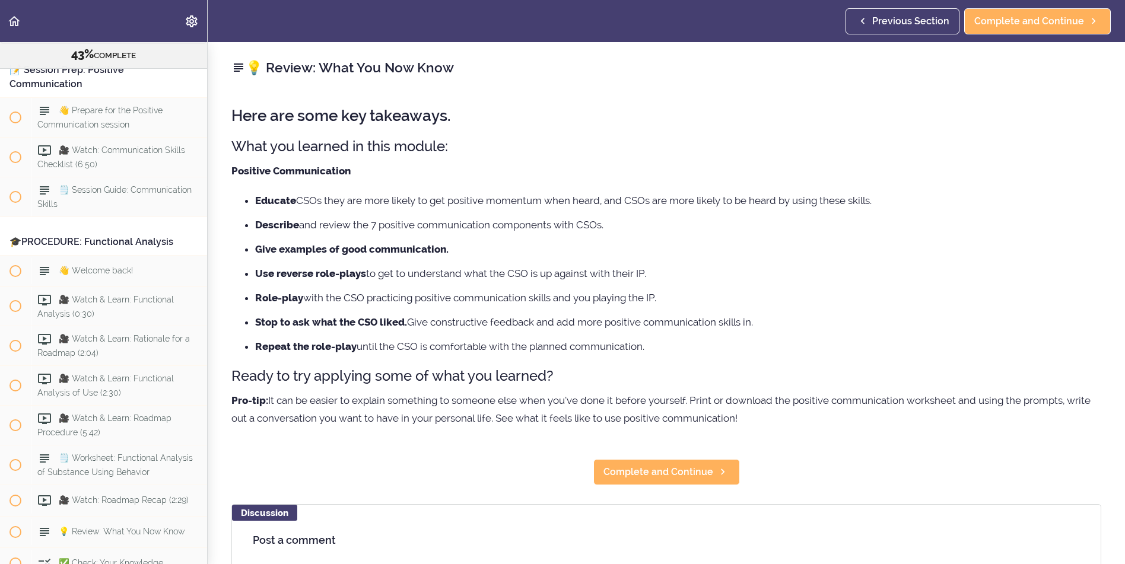
click at [141, 33] on span "✅ Check: Your Knowledge" at bounding box center [111, 28] width 104 height 9
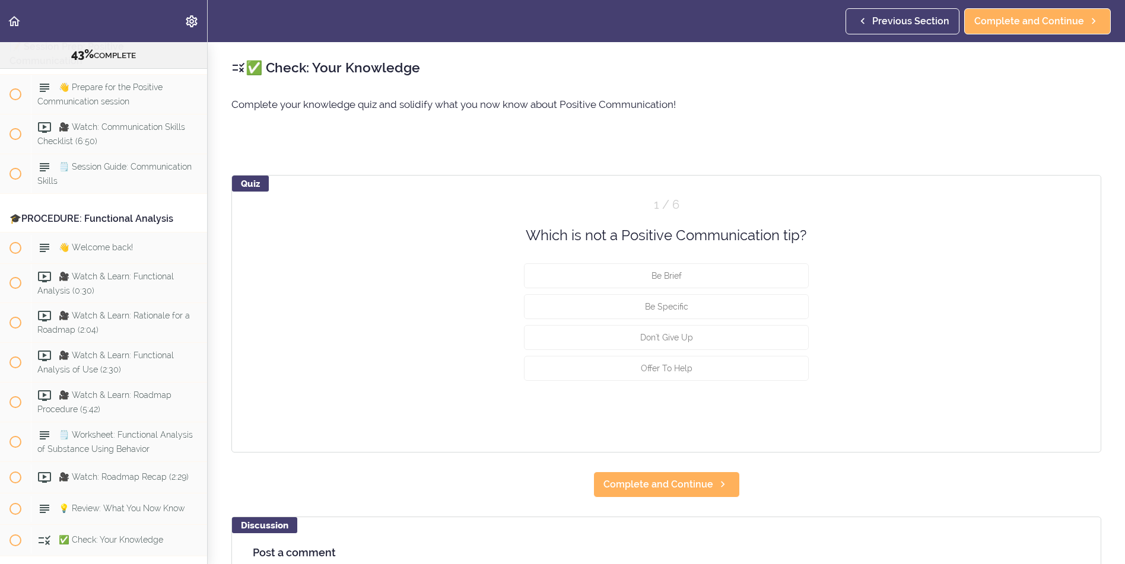
scroll to position [3552, 0]
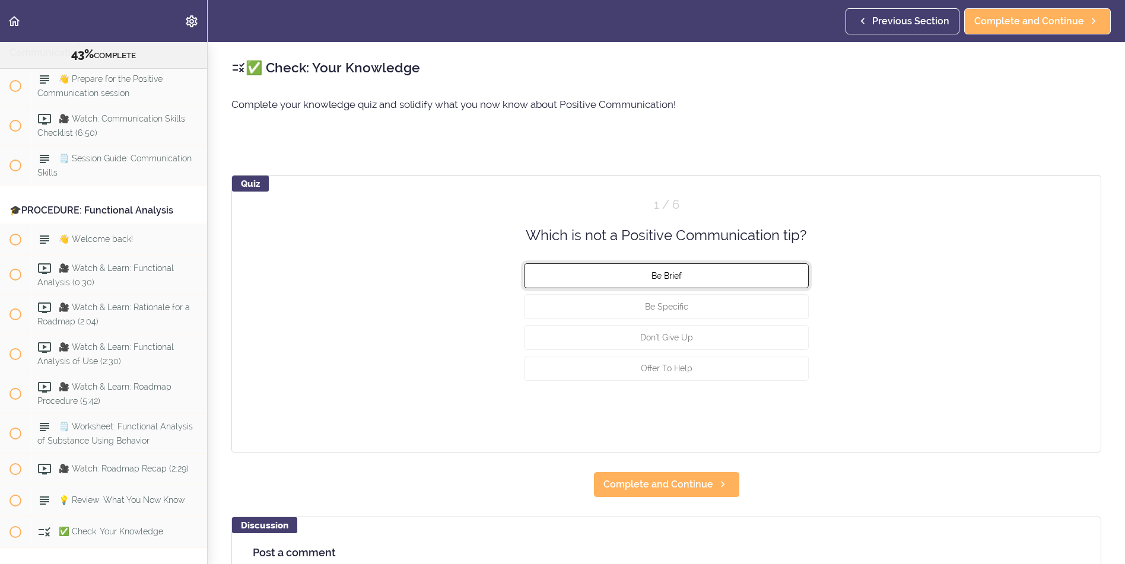
click at [660, 273] on span "Be Brief" at bounding box center [666, 275] width 30 height 9
click at [777, 411] on button "Check" at bounding box center [785, 413] width 47 height 17
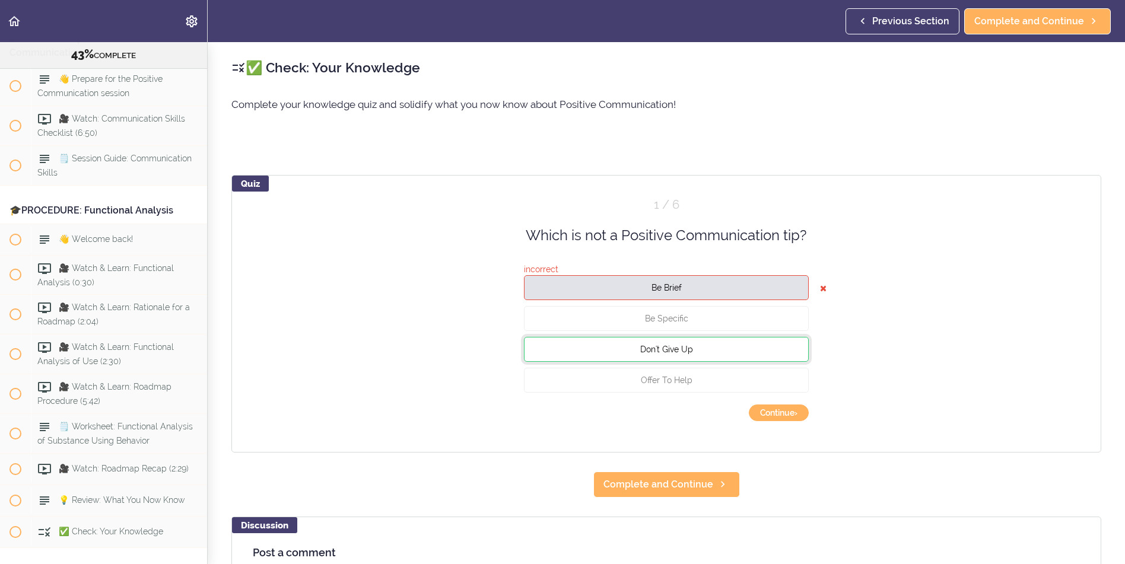
drag, startPoint x: 689, startPoint y: 349, endPoint x: 712, endPoint y: 352, distance: 23.3
click at [689, 350] on button "Don't Give Up" at bounding box center [666, 349] width 285 height 25
click at [771, 412] on button "Continue ›" at bounding box center [779, 413] width 60 height 17
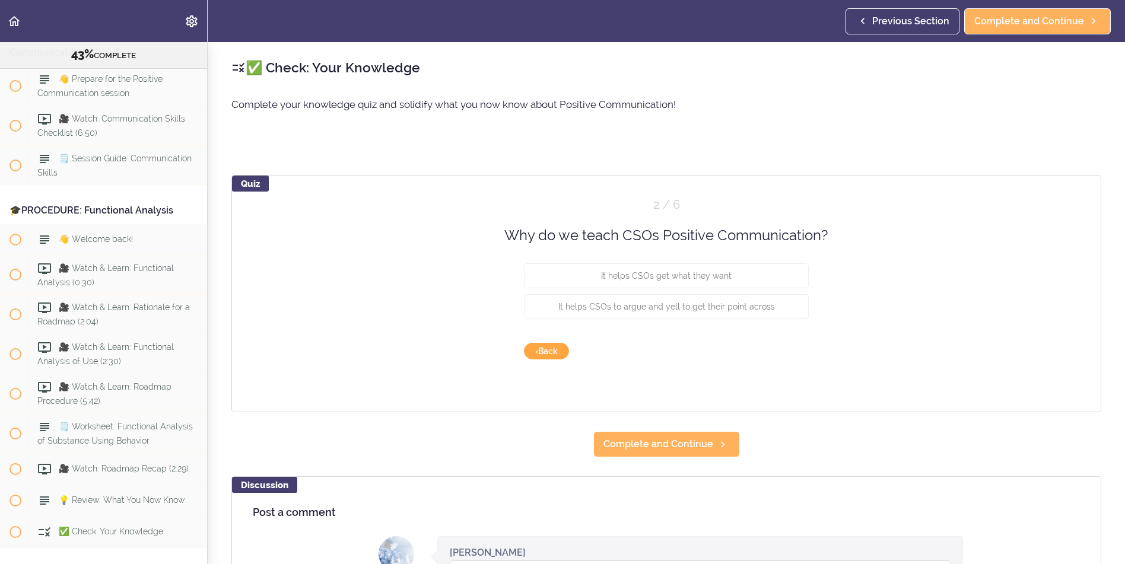
click at [542, 350] on button "‹ Back" at bounding box center [546, 351] width 45 height 17
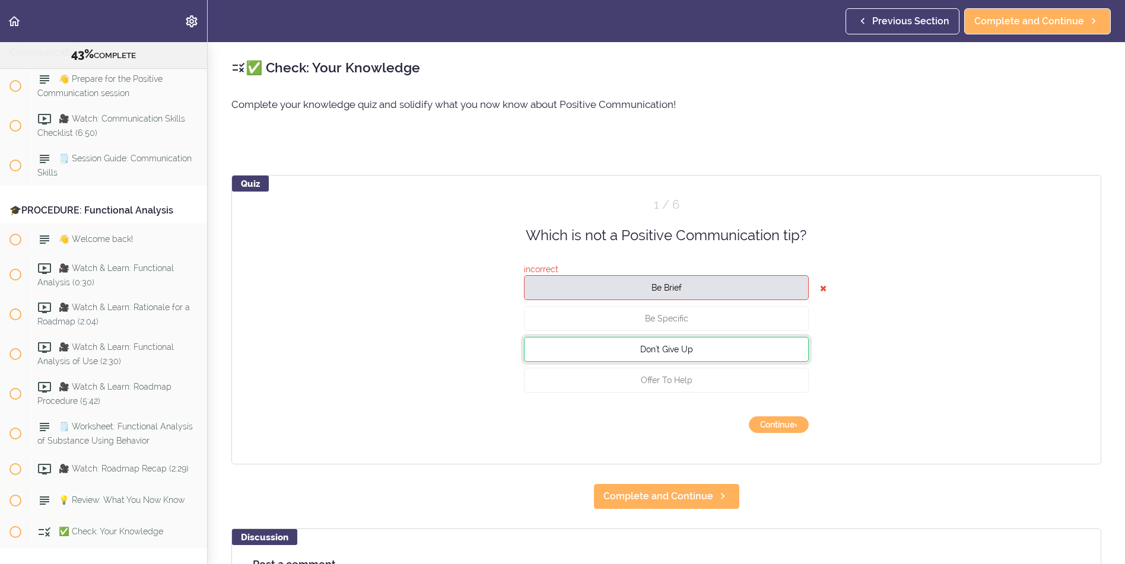
click at [690, 352] on button "Don't Give Up" at bounding box center [666, 349] width 285 height 25
click at [777, 425] on button "Continue ›" at bounding box center [779, 424] width 60 height 17
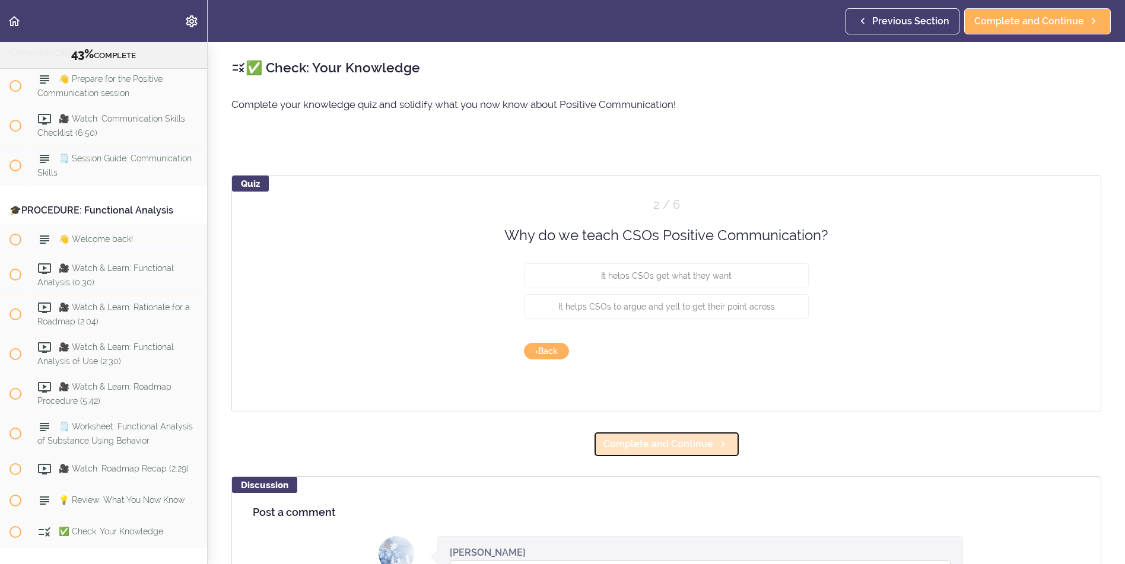
click at [667, 450] on span "Complete and Continue" at bounding box center [658, 444] width 110 height 14
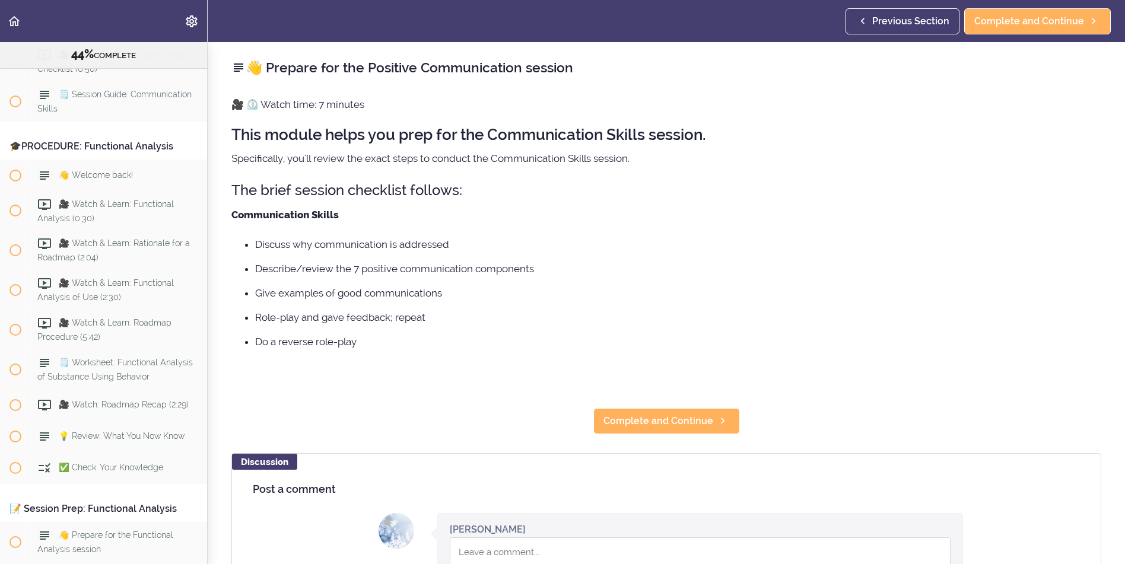
scroll to position [3636, 0]
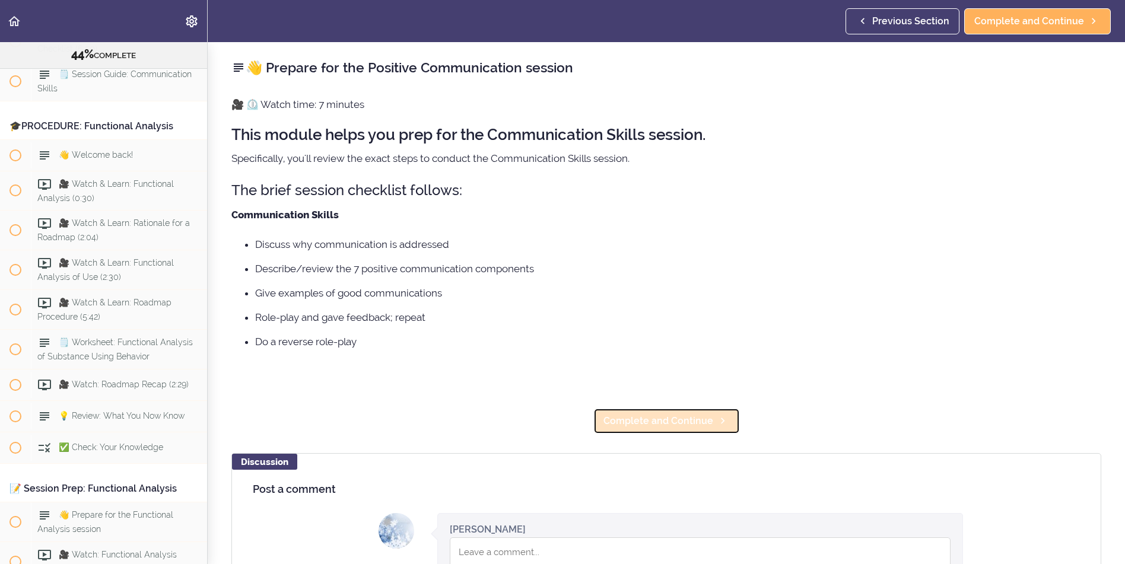
click at [679, 422] on span "Complete and Continue" at bounding box center [658, 421] width 110 height 14
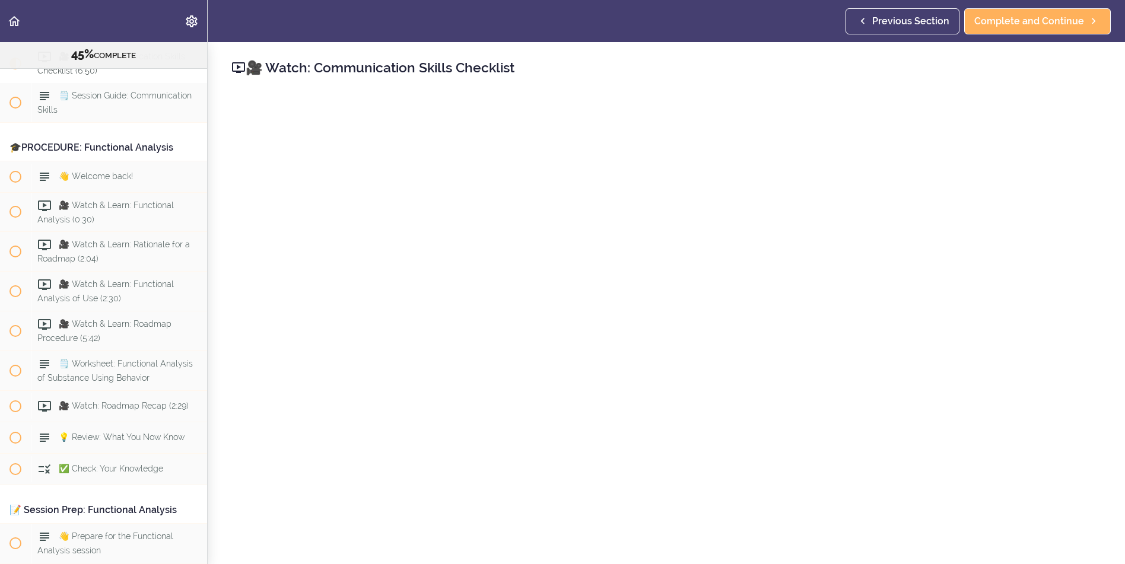
scroll to position [59, 0]
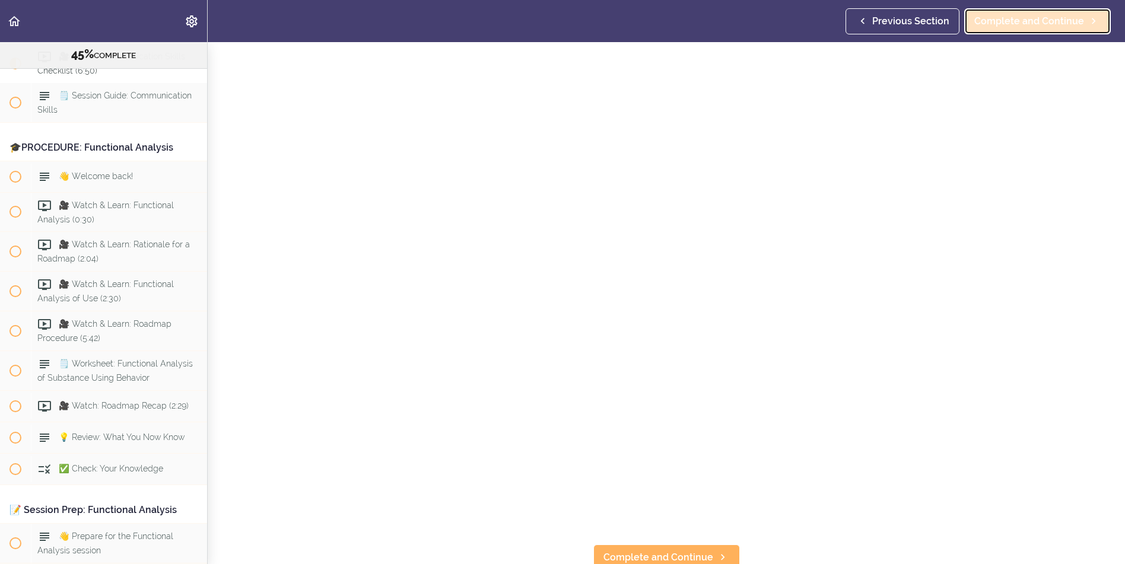
click at [992, 26] on span "Complete and Continue" at bounding box center [1029, 21] width 110 height 14
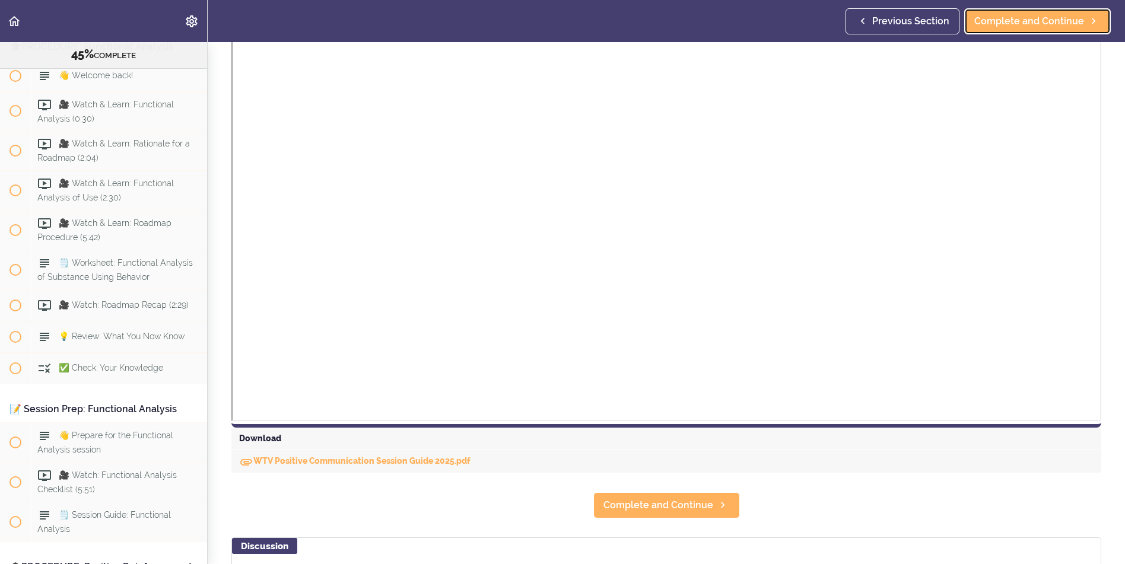
scroll to position [237, 0]
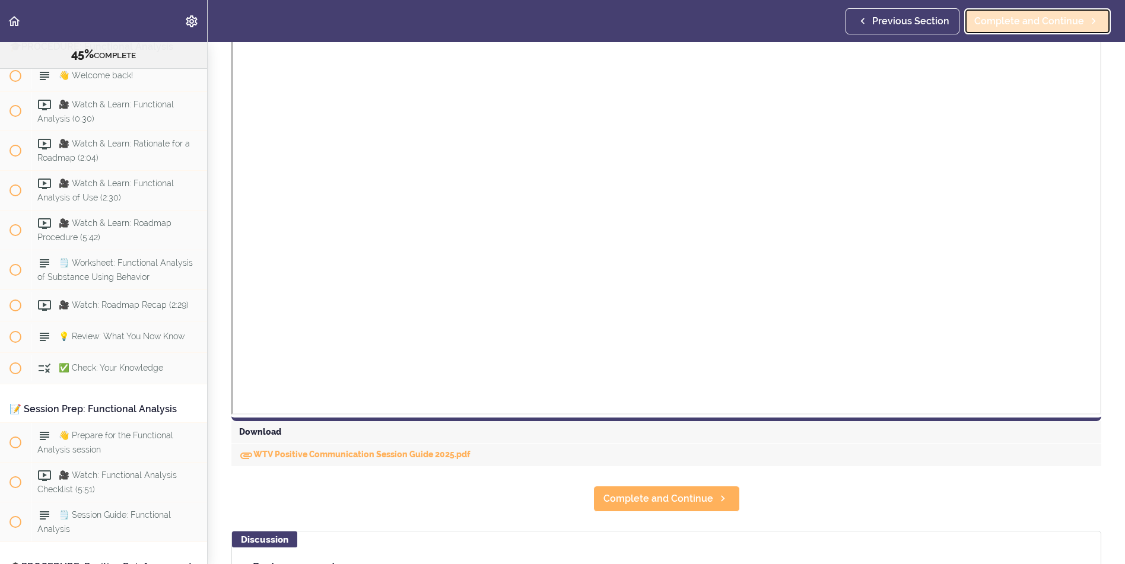
click at [997, 23] on span "Complete and Continue" at bounding box center [1029, 21] width 110 height 14
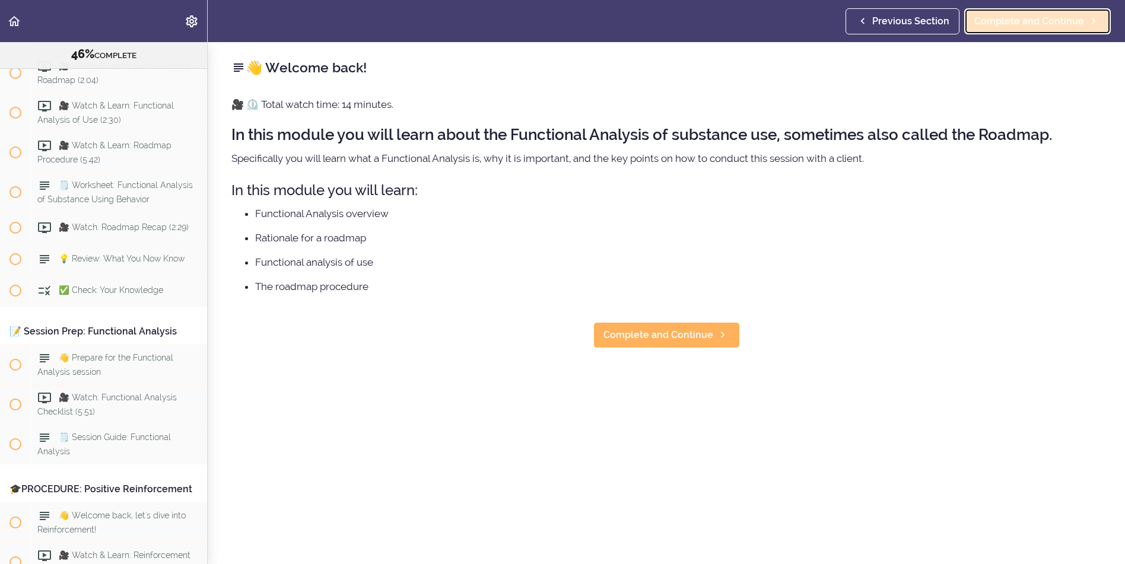
scroll to position [3794, 0]
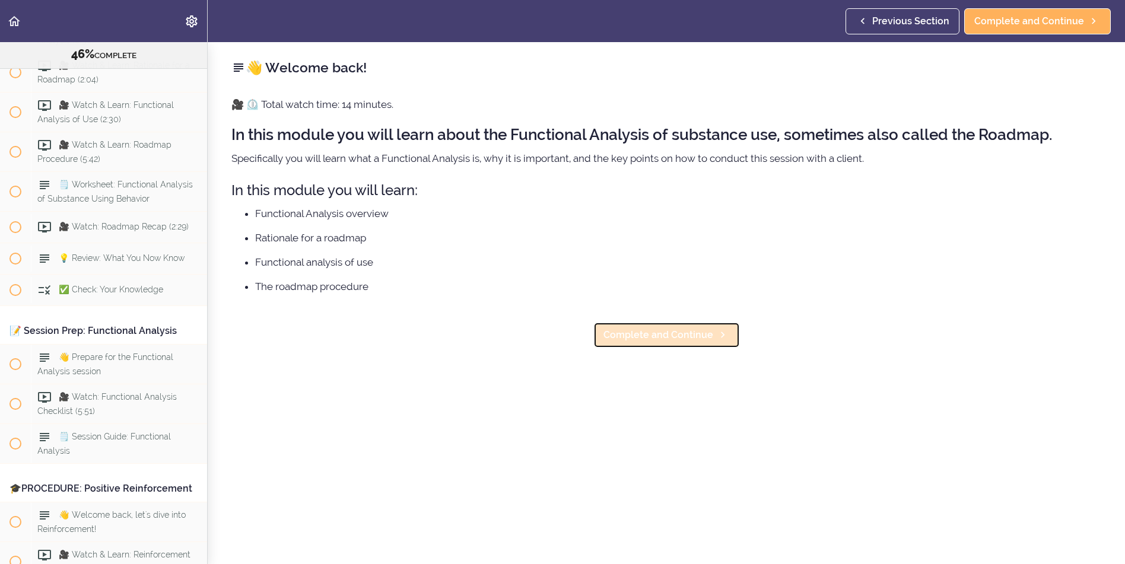
click at [657, 334] on span "Complete and Continue" at bounding box center [658, 335] width 110 height 14
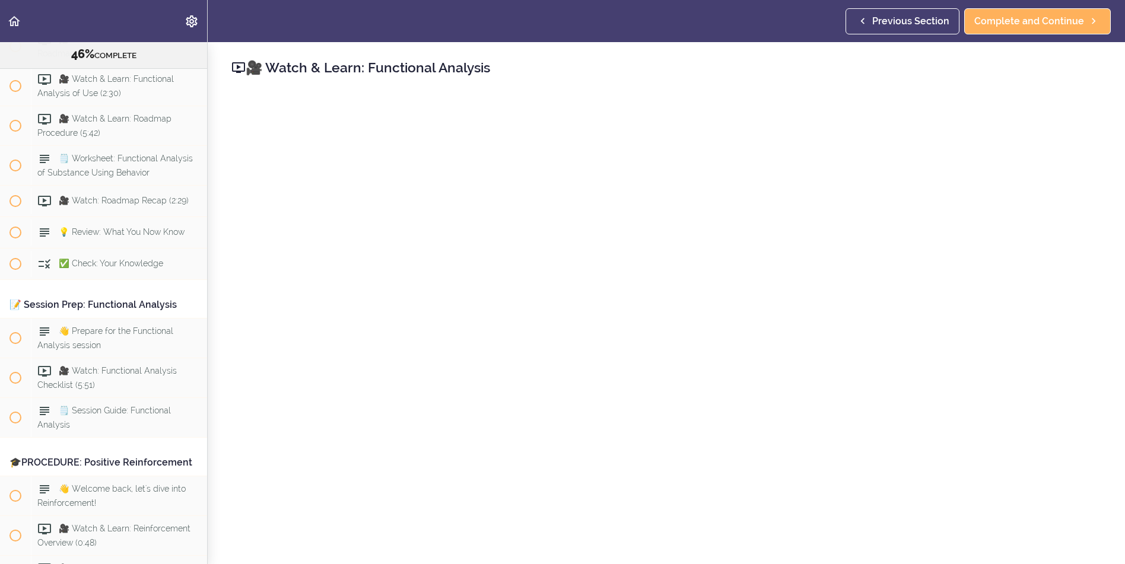
scroll to position [3826, 0]
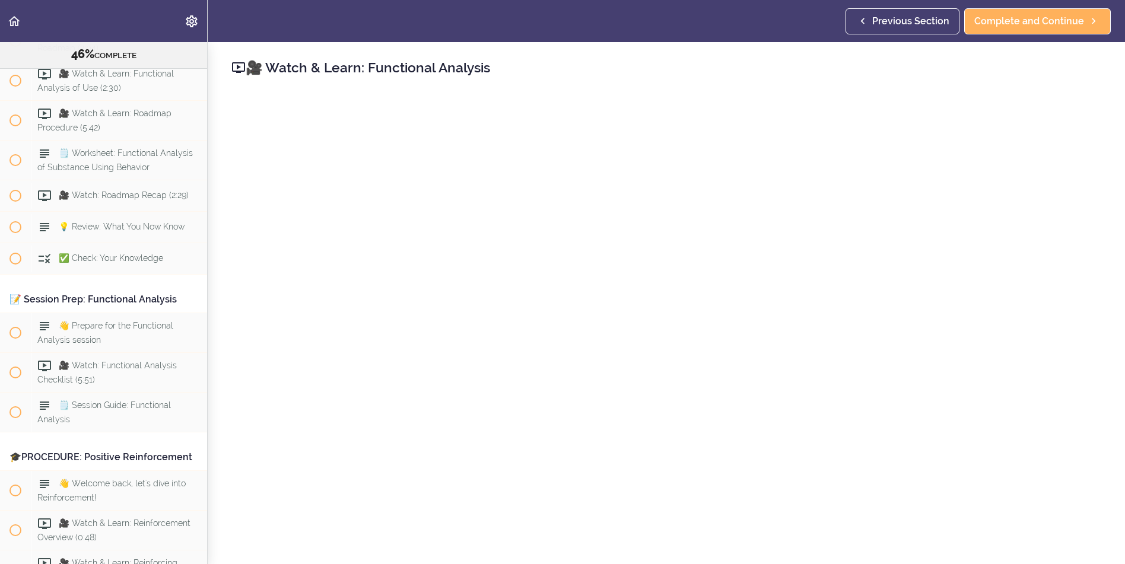
click at [1112, 294] on div "🎥 Watch & Learn: Functional Analysis Complete and Continue Discussion Post a co…" at bounding box center [666, 303] width 917 height 522
click at [1044, 28] on span "Complete and Continue" at bounding box center [1029, 21] width 110 height 14
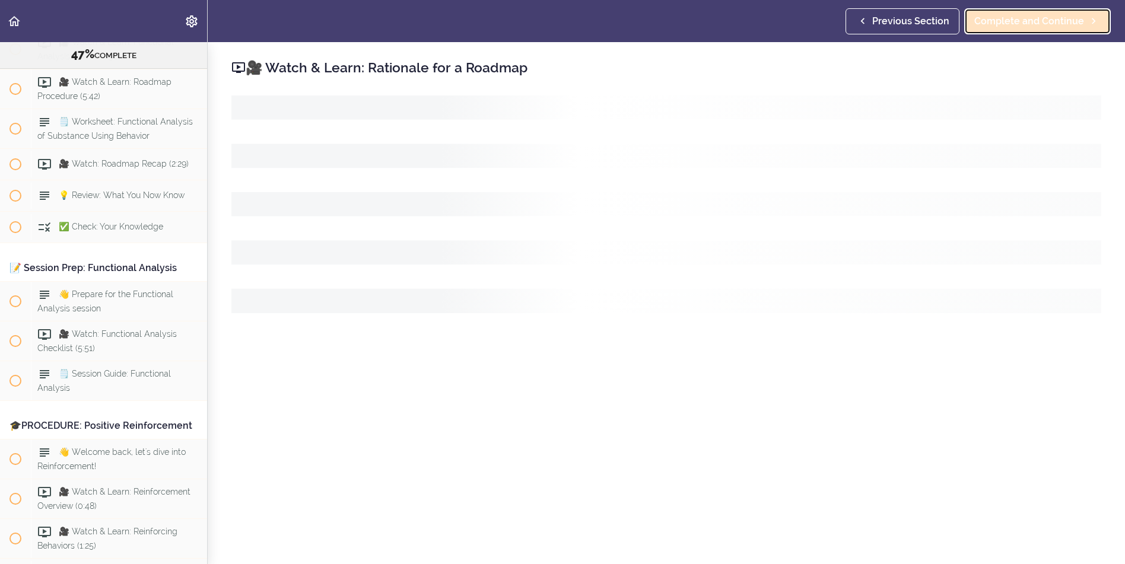
scroll to position [3865, 0]
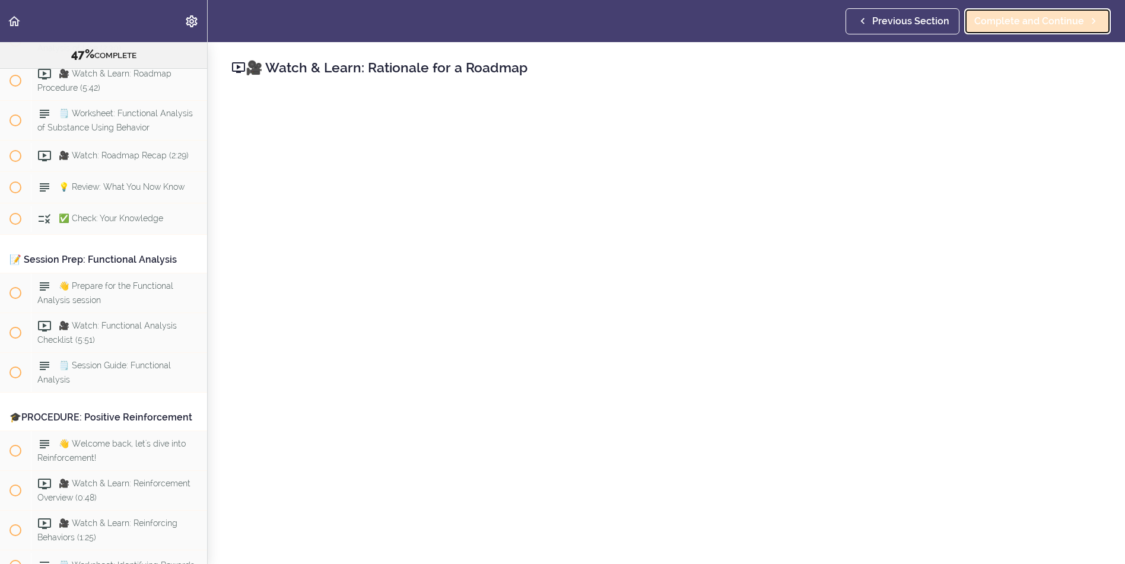
click at [1037, 17] on span "Complete and Continue" at bounding box center [1029, 21] width 110 height 14
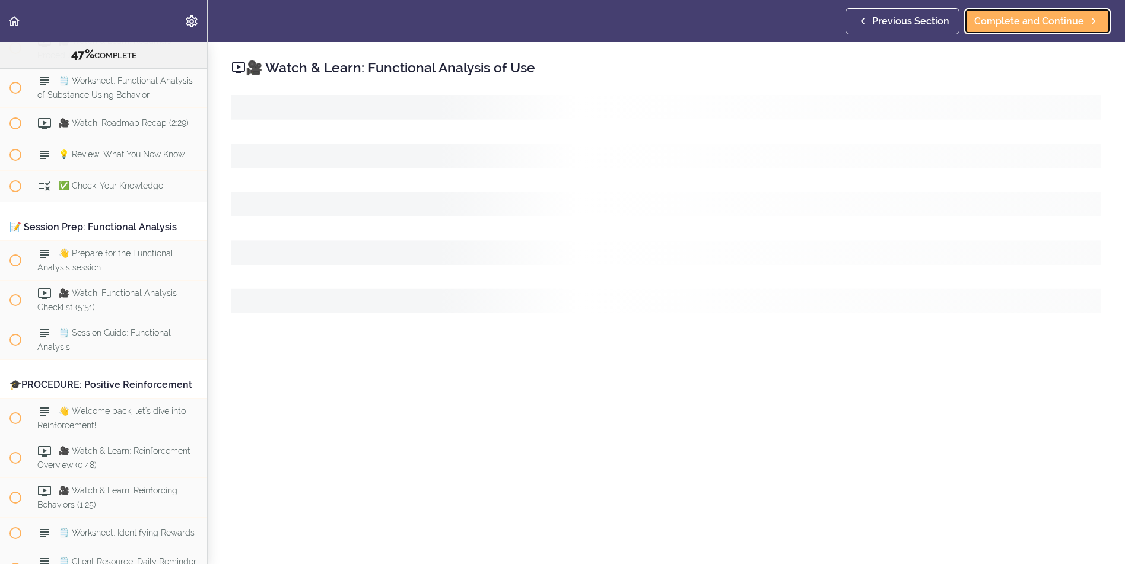
scroll to position [3905, 0]
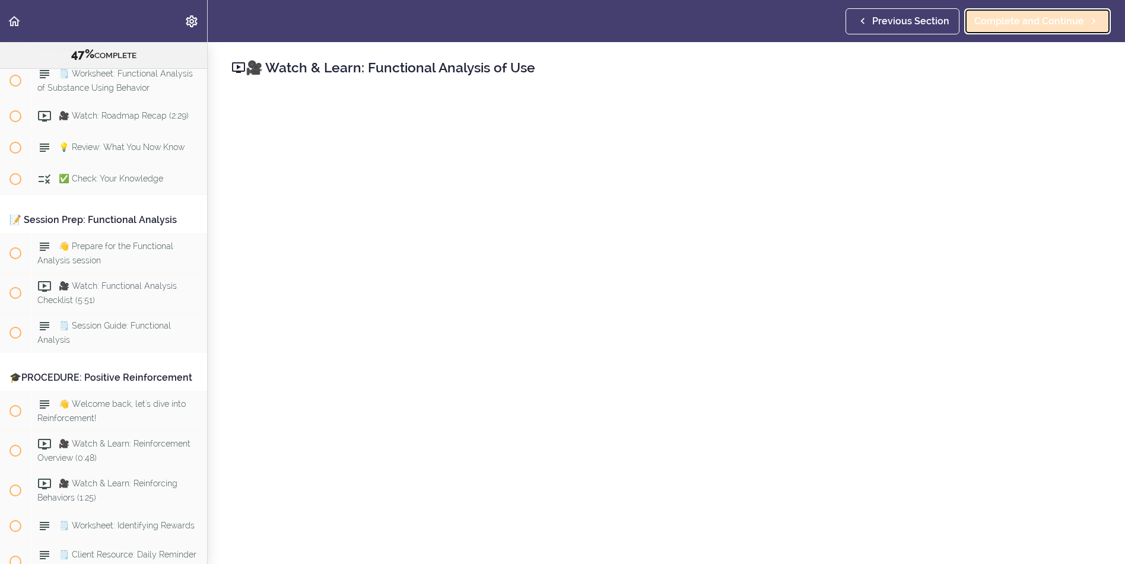
click at [1037, 21] on span "Complete and Continue" at bounding box center [1029, 21] width 110 height 14
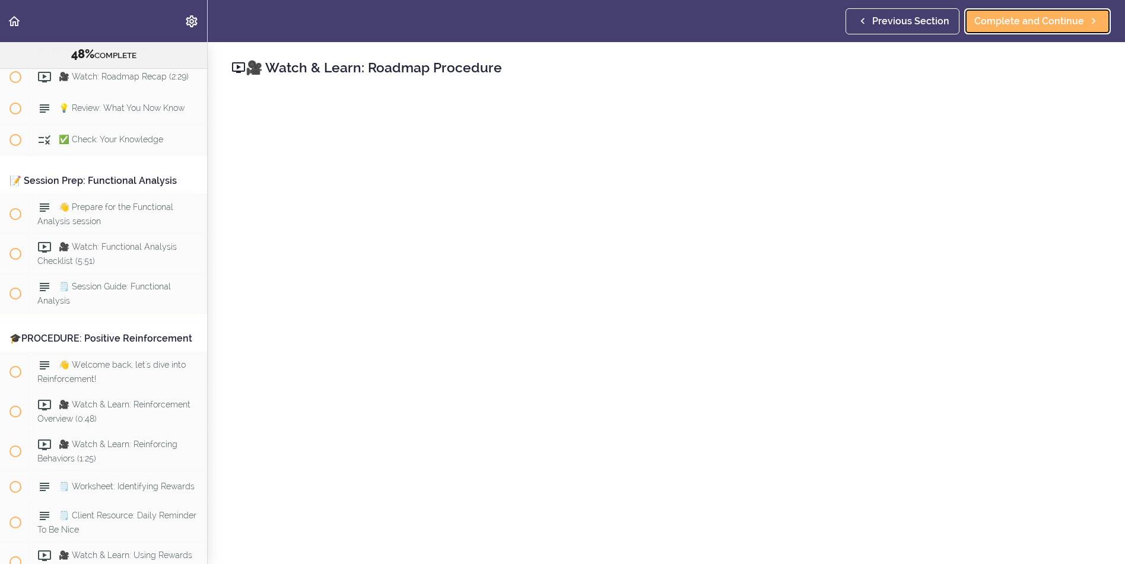
scroll to position [3945, 0]
click at [1016, 18] on span "Complete and Continue" at bounding box center [1029, 21] width 110 height 14
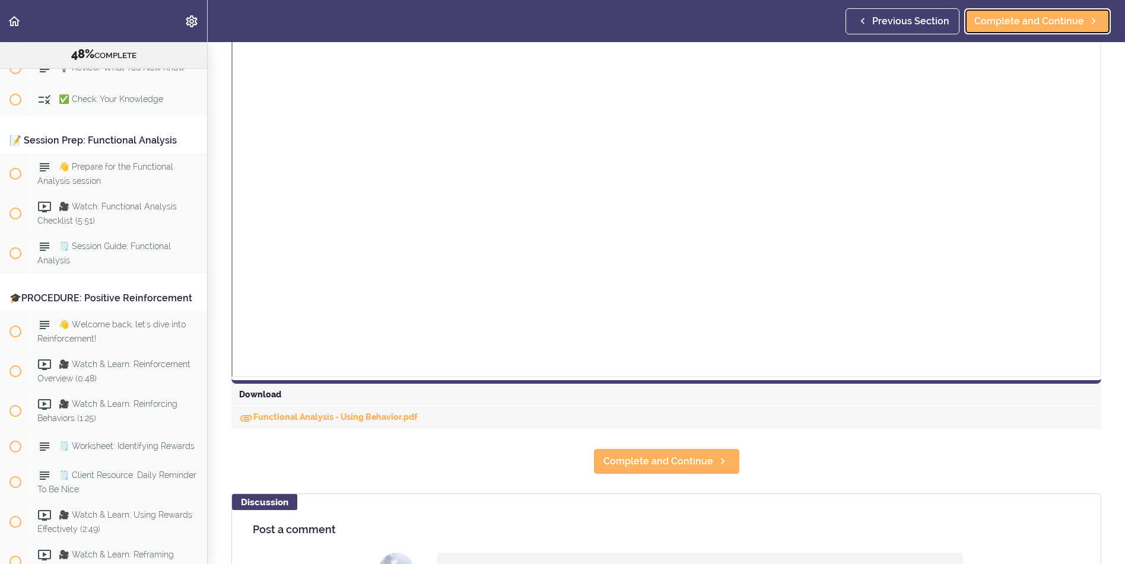
scroll to position [297, 0]
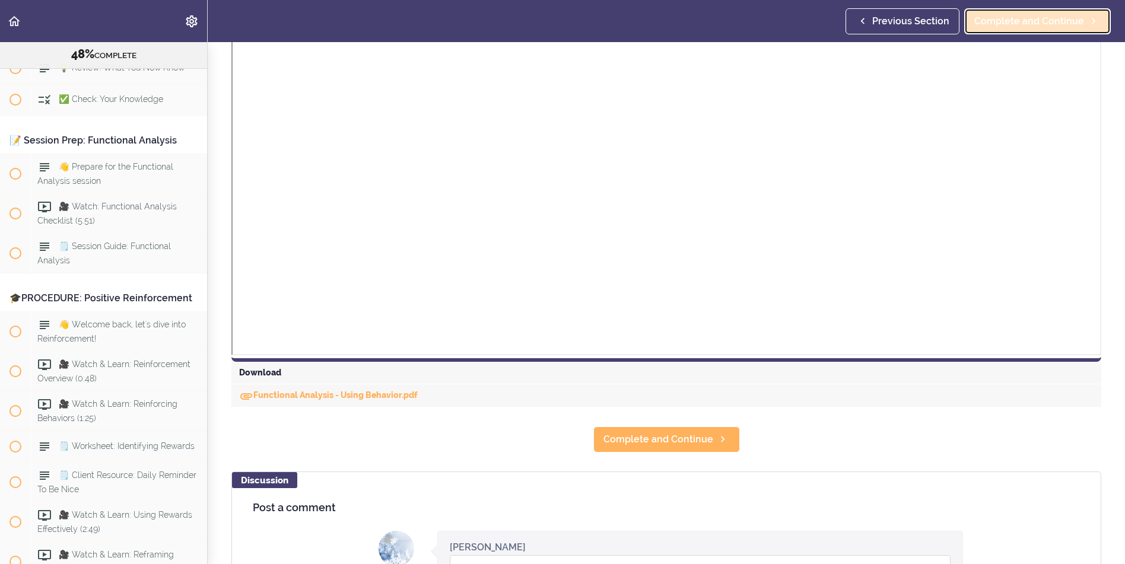
click at [1048, 21] on span "Complete and Continue" at bounding box center [1029, 21] width 110 height 14
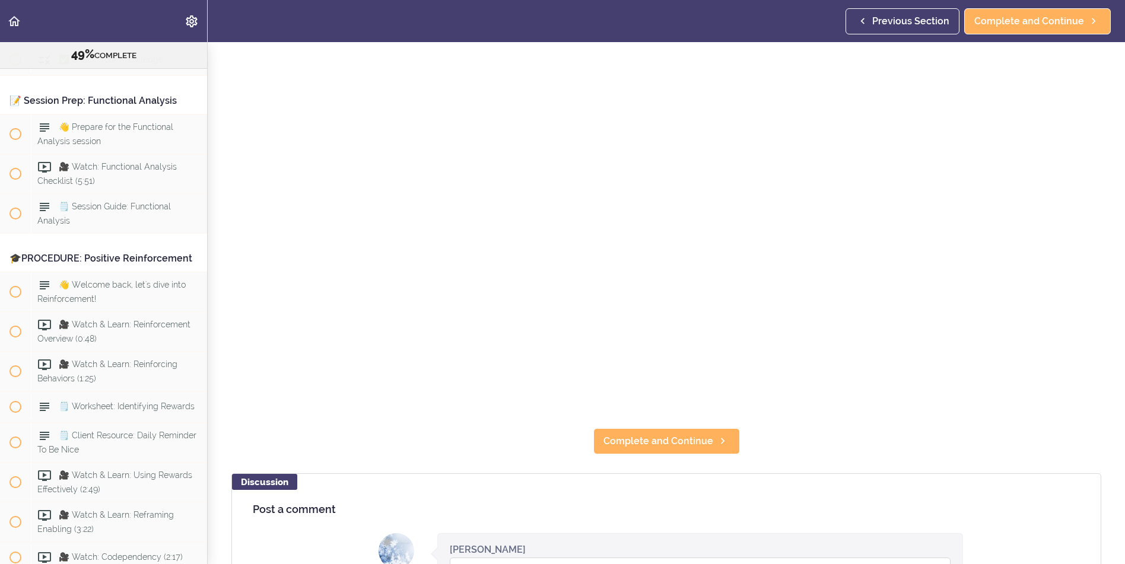
scroll to position [178, 0]
click at [658, 437] on span "Complete and Continue" at bounding box center [658, 439] width 110 height 14
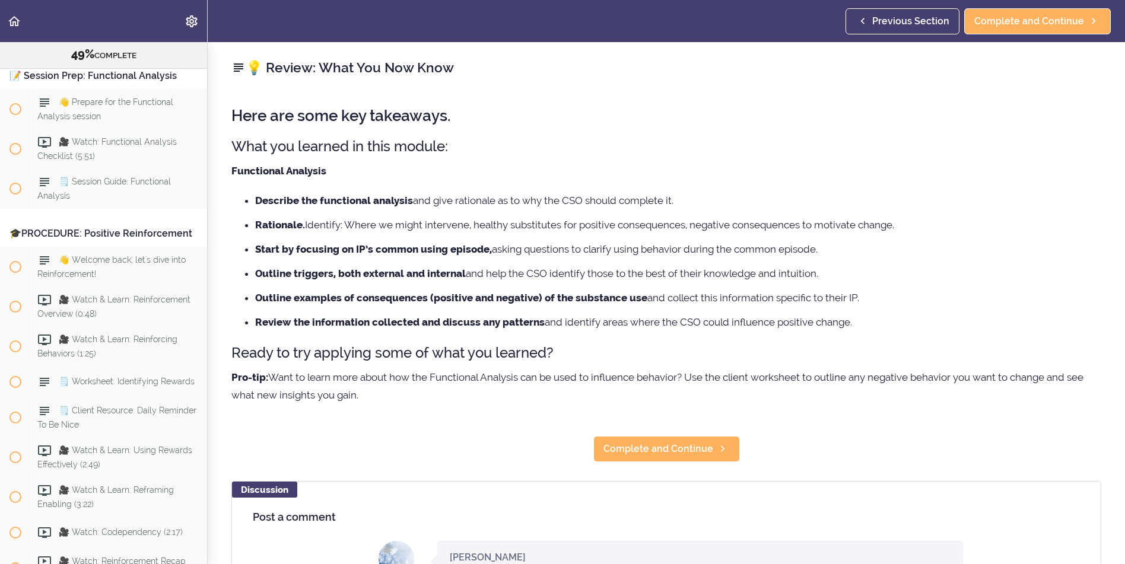
scroll to position [4056, 0]
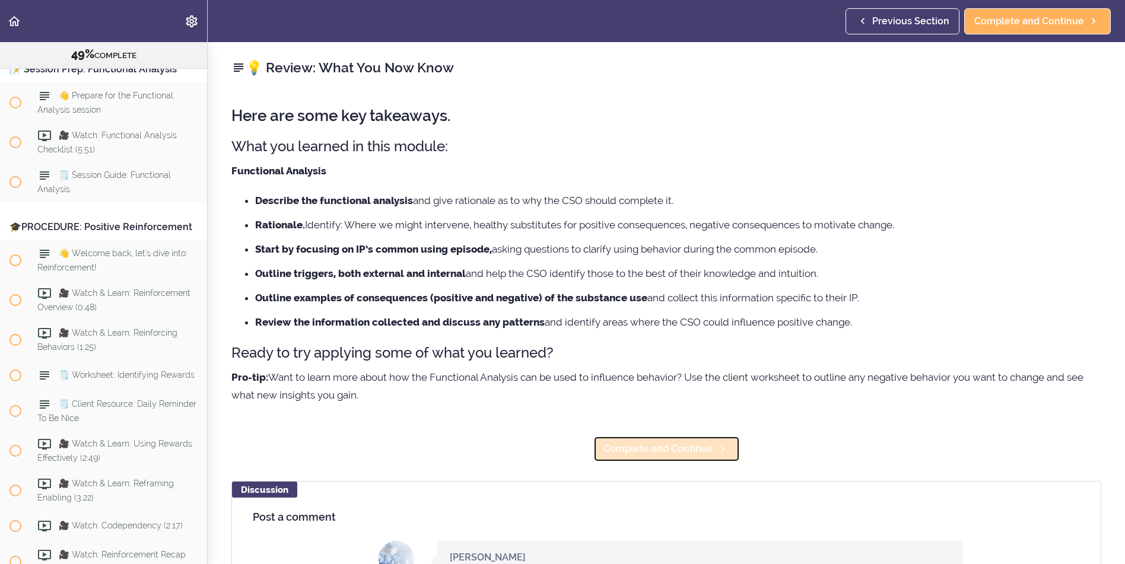
click at [666, 453] on span "Complete and Continue" at bounding box center [658, 449] width 110 height 14
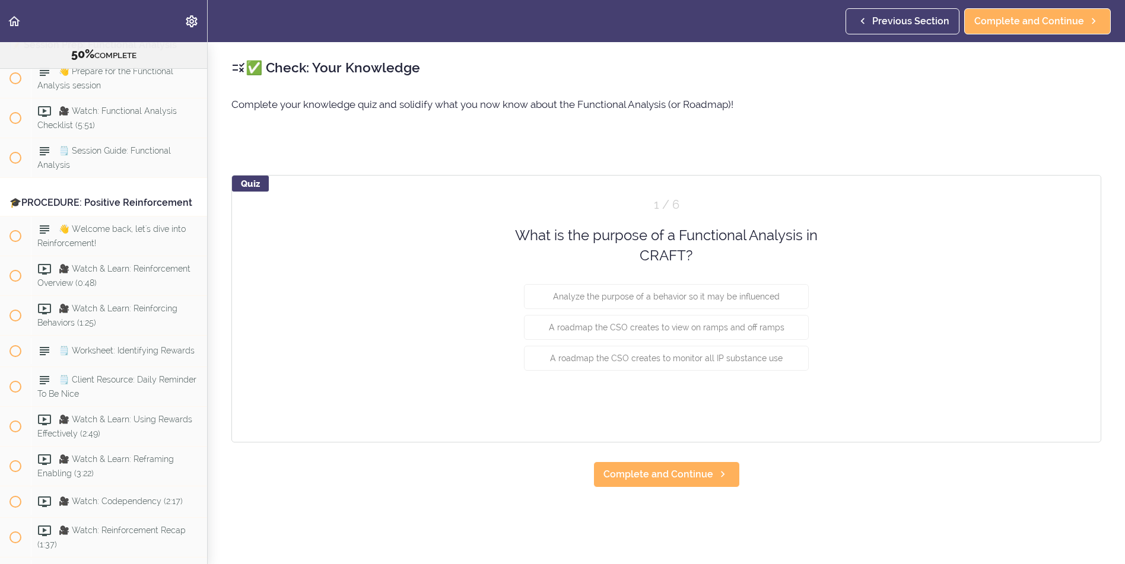
scroll to position [4087, 0]
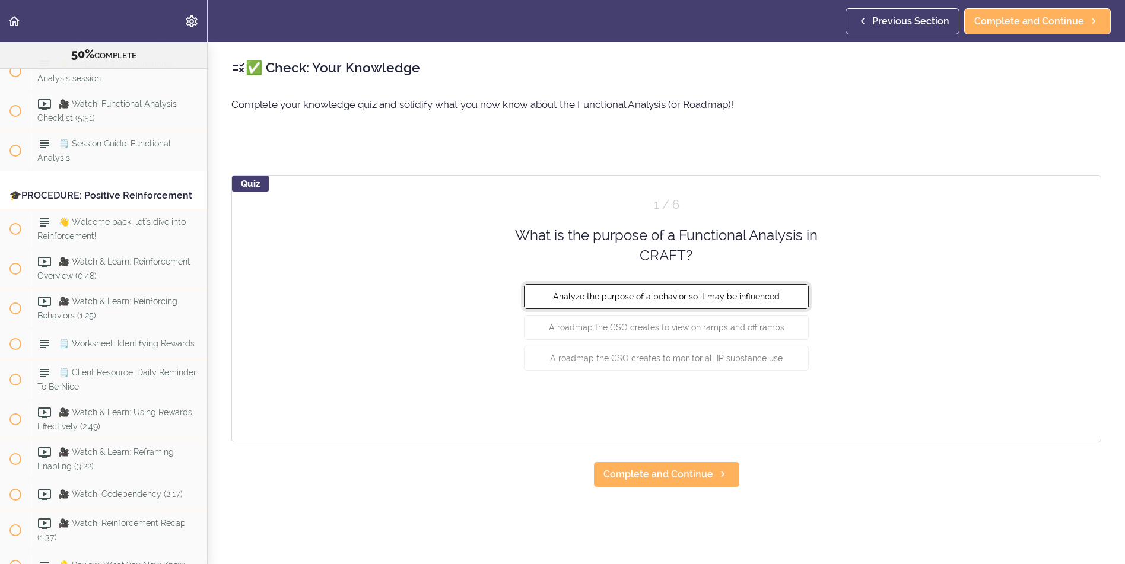
click at [654, 300] on span "Analyze the purpose of a behavior so it may be influenced" at bounding box center [666, 295] width 227 height 9
drag, startPoint x: 793, startPoint y: 405, endPoint x: 824, endPoint y: 402, distance: 31.0
click at [794, 405] on button "Check" at bounding box center [785, 402] width 47 height 17
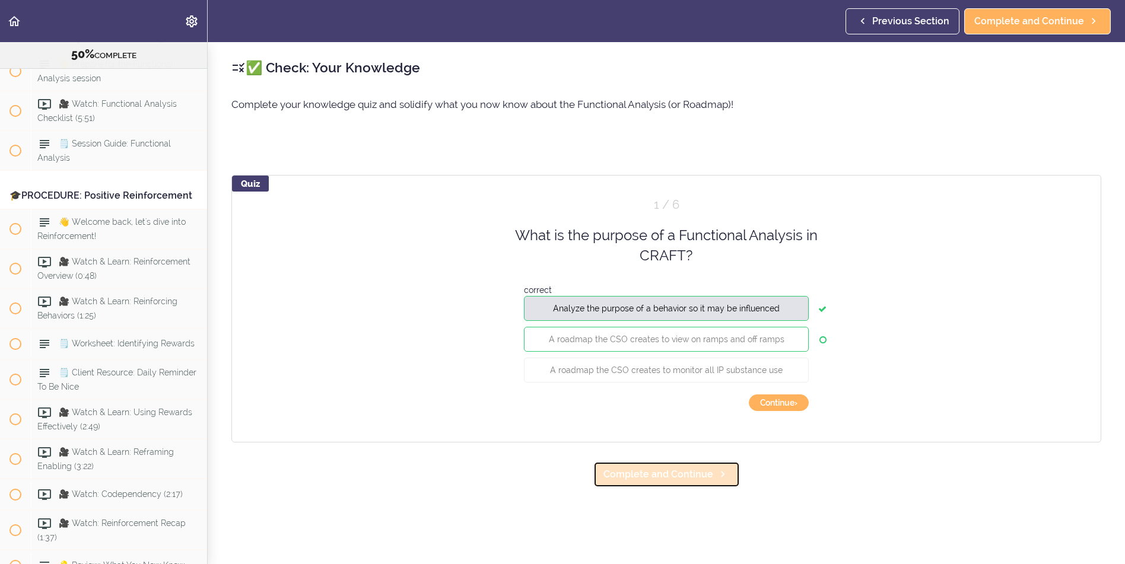
click at [663, 475] on span "Complete and Continue" at bounding box center [658, 474] width 110 height 14
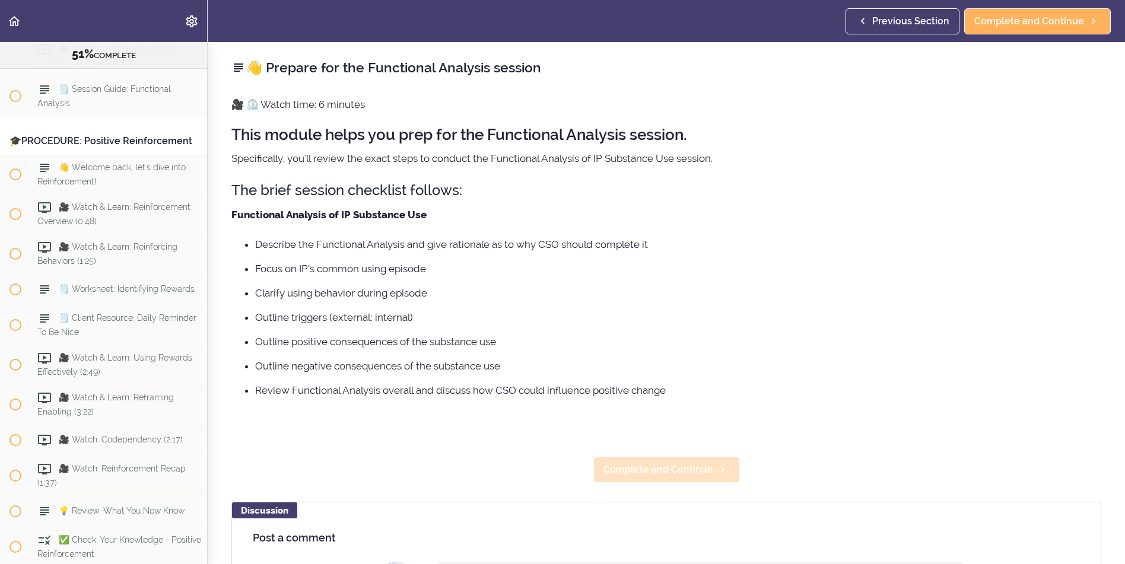
scroll to position [4157, 0]
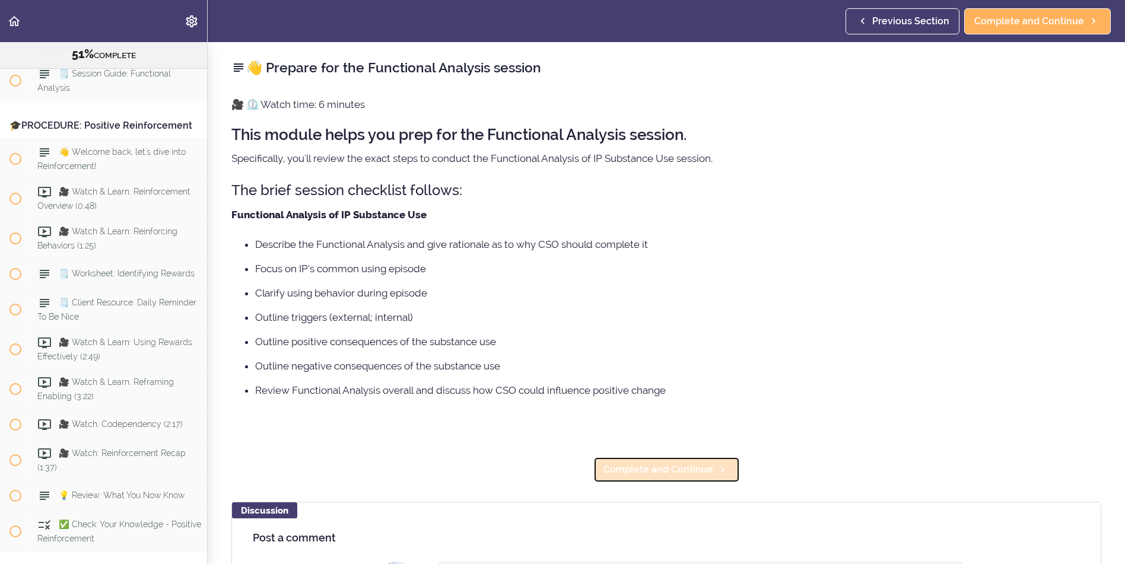
click at [662, 472] on span "Complete and Continue" at bounding box center [658, 470] width 110 height 14
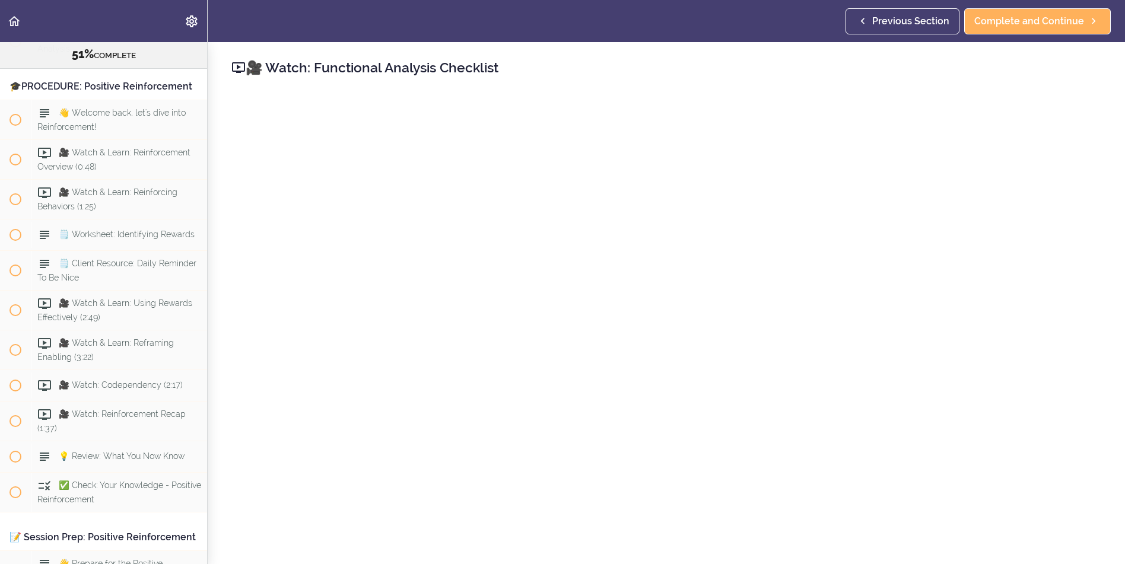
scroll to position [4197, 0]
click at [1039, 22] on span "Complete and Continue" at bounding box center [1029, 21] width 110 height 14
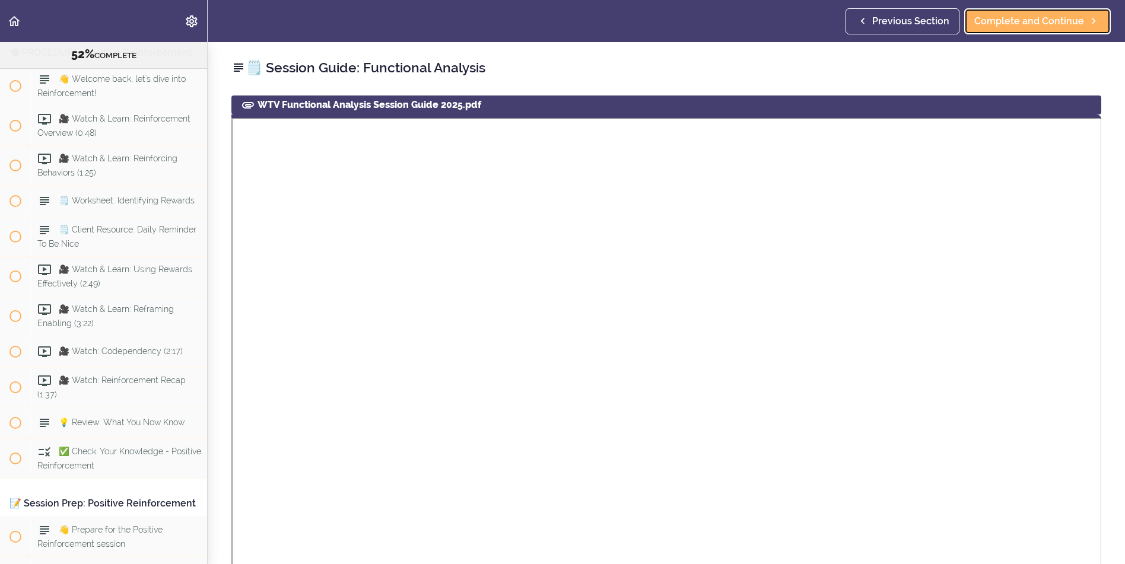
scroll to position [4237, 0]
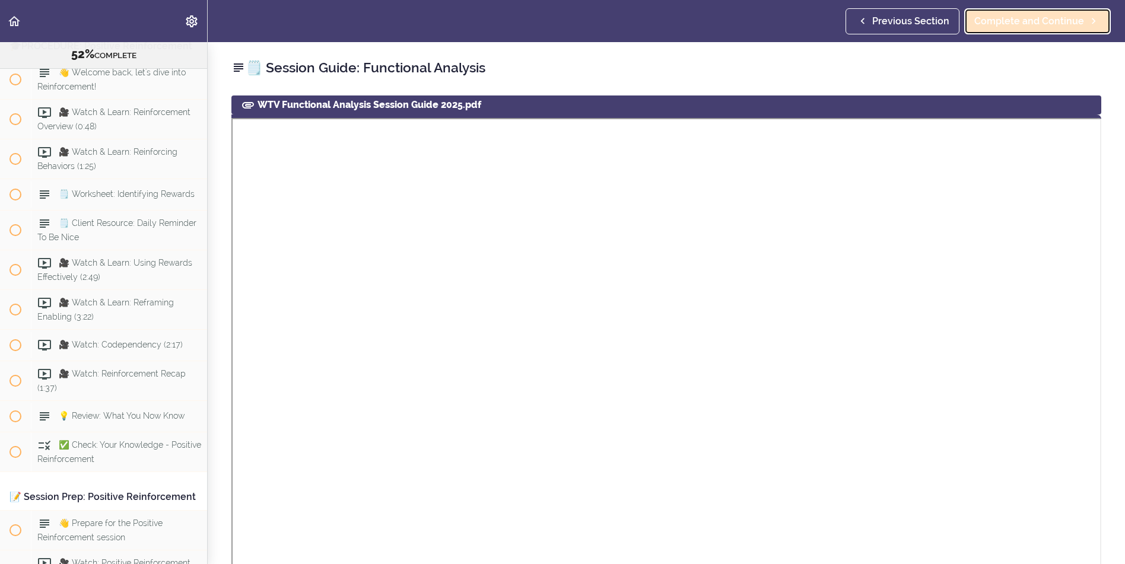
click at [1022, 17] on span "Complete and Continue" at bounding box center [1029, 21] width 110 height 14
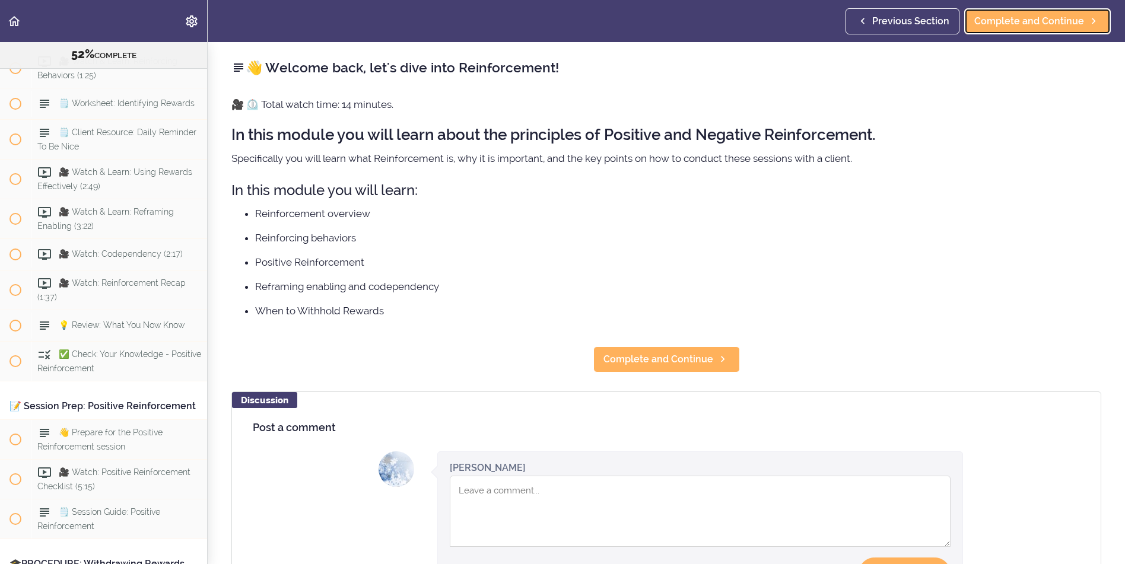
scroll to position [4329, 0]
